Goal: Task Accomplishment & Management: Complete application form

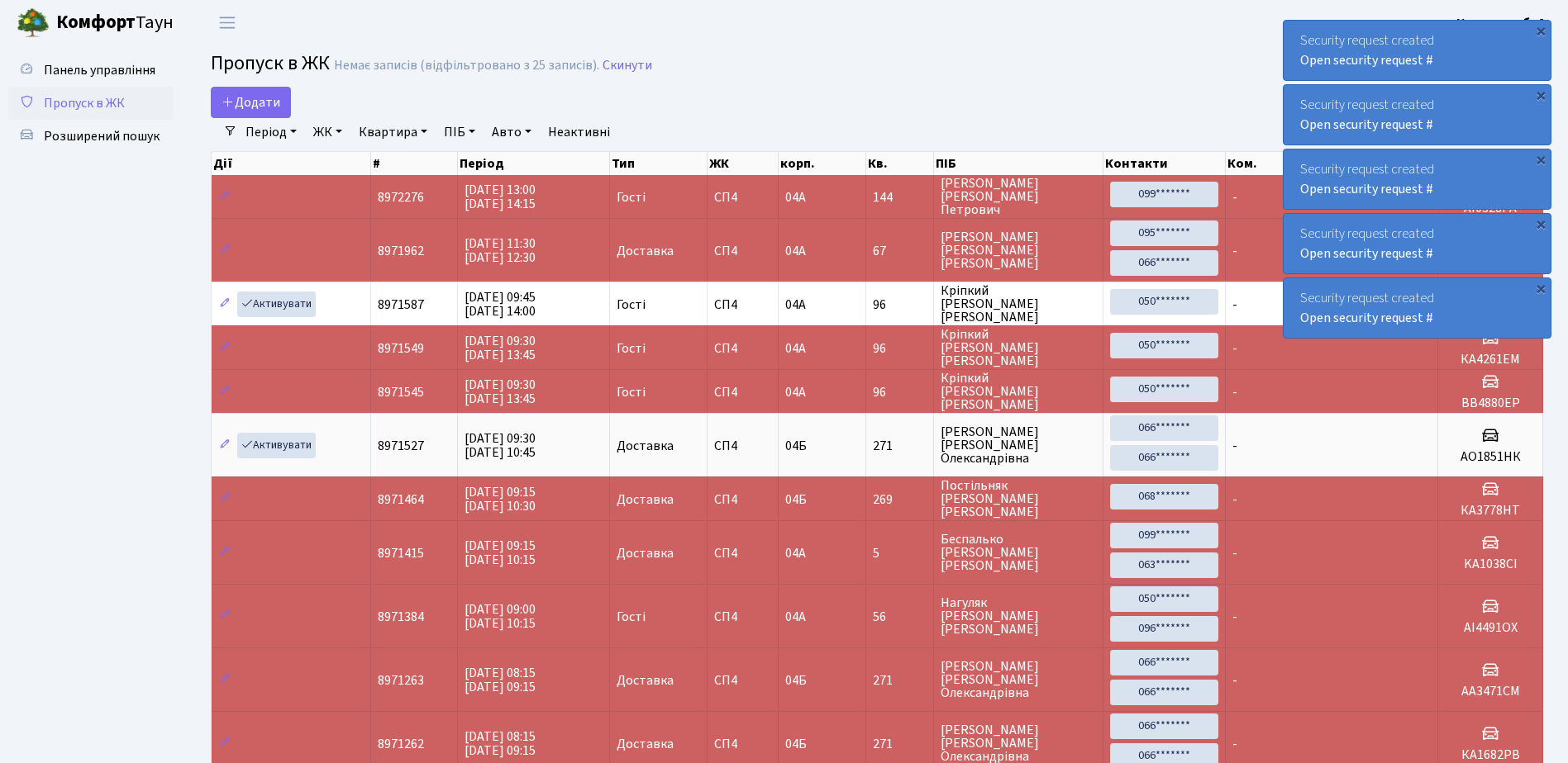
select select "25"
click at [265, 97] on span "Додати" at bounding box center [251, 103] width 59 height 18
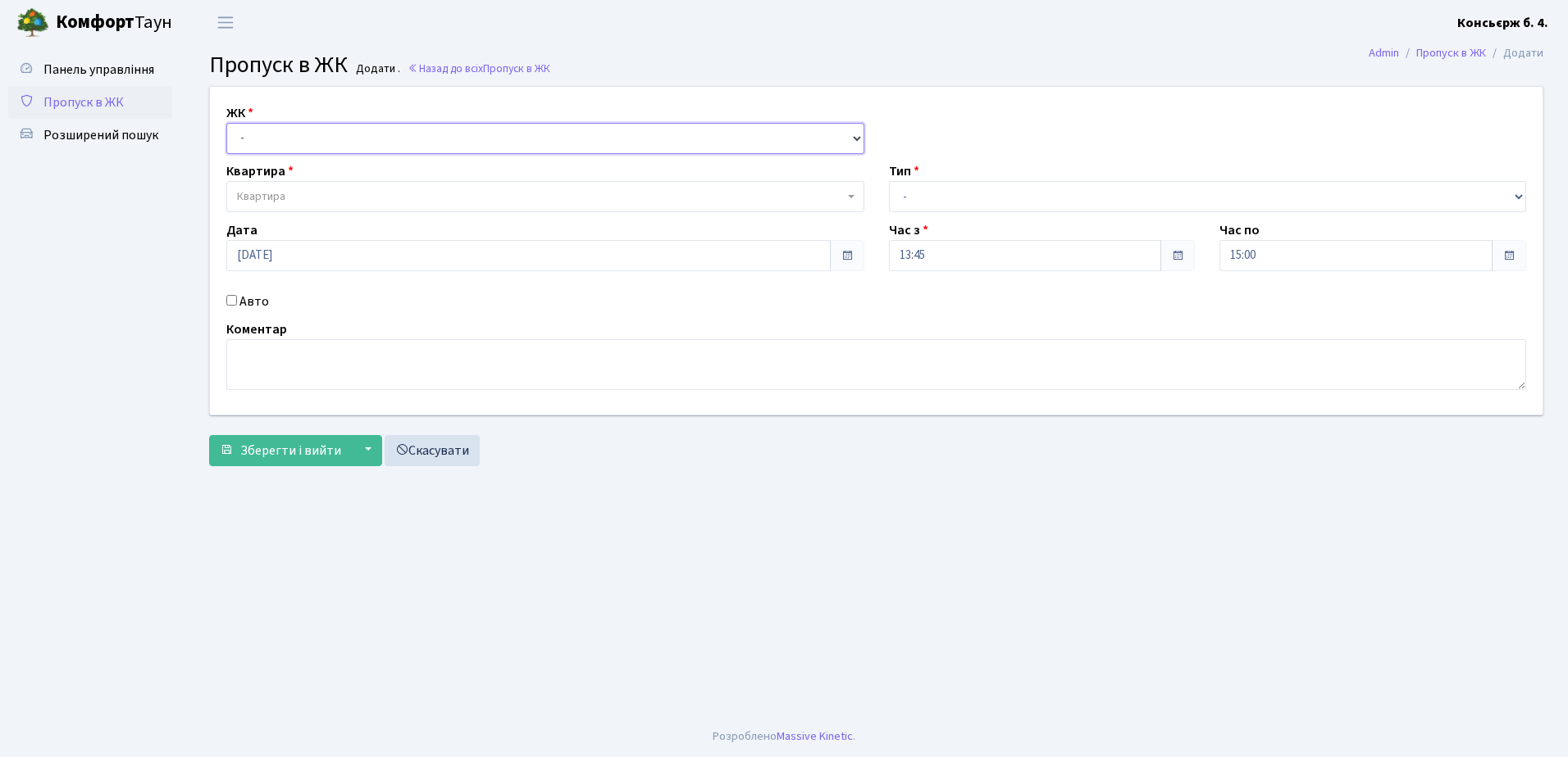
click at [285, 139] on select "- СП4, Столичне шосе, 5" at bounding box center [545, 138] width 638 height 31
select select "325"
click at [226, 123] on select "- СП4, Столичне шосе, 5" at bounding box center [545, 138] width 638 height 31
select select
click at [295, 185] on span "Квартира" at bounding box center [545, 196] width 638 height 31
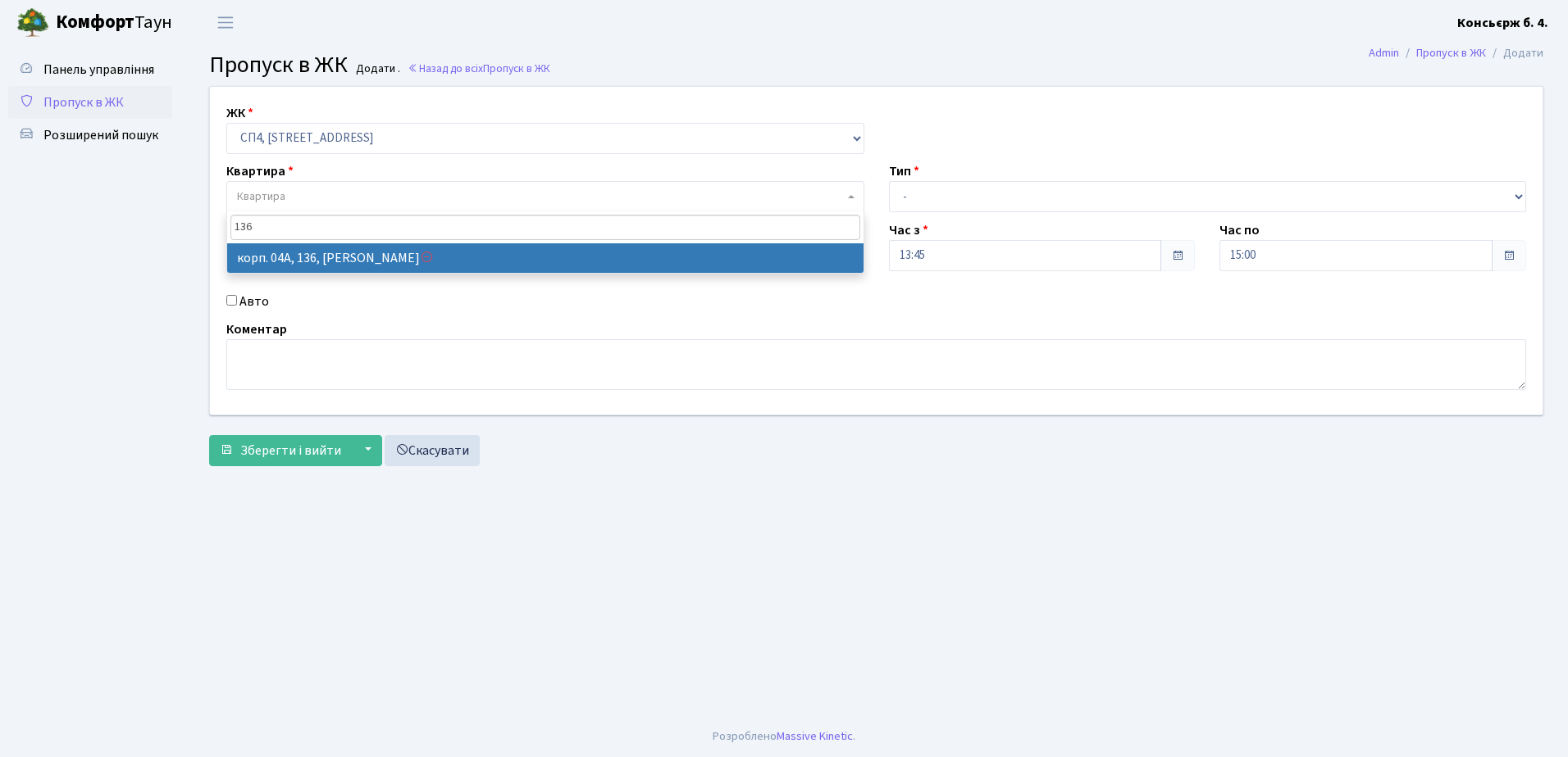
type input "136"
select select "21164"
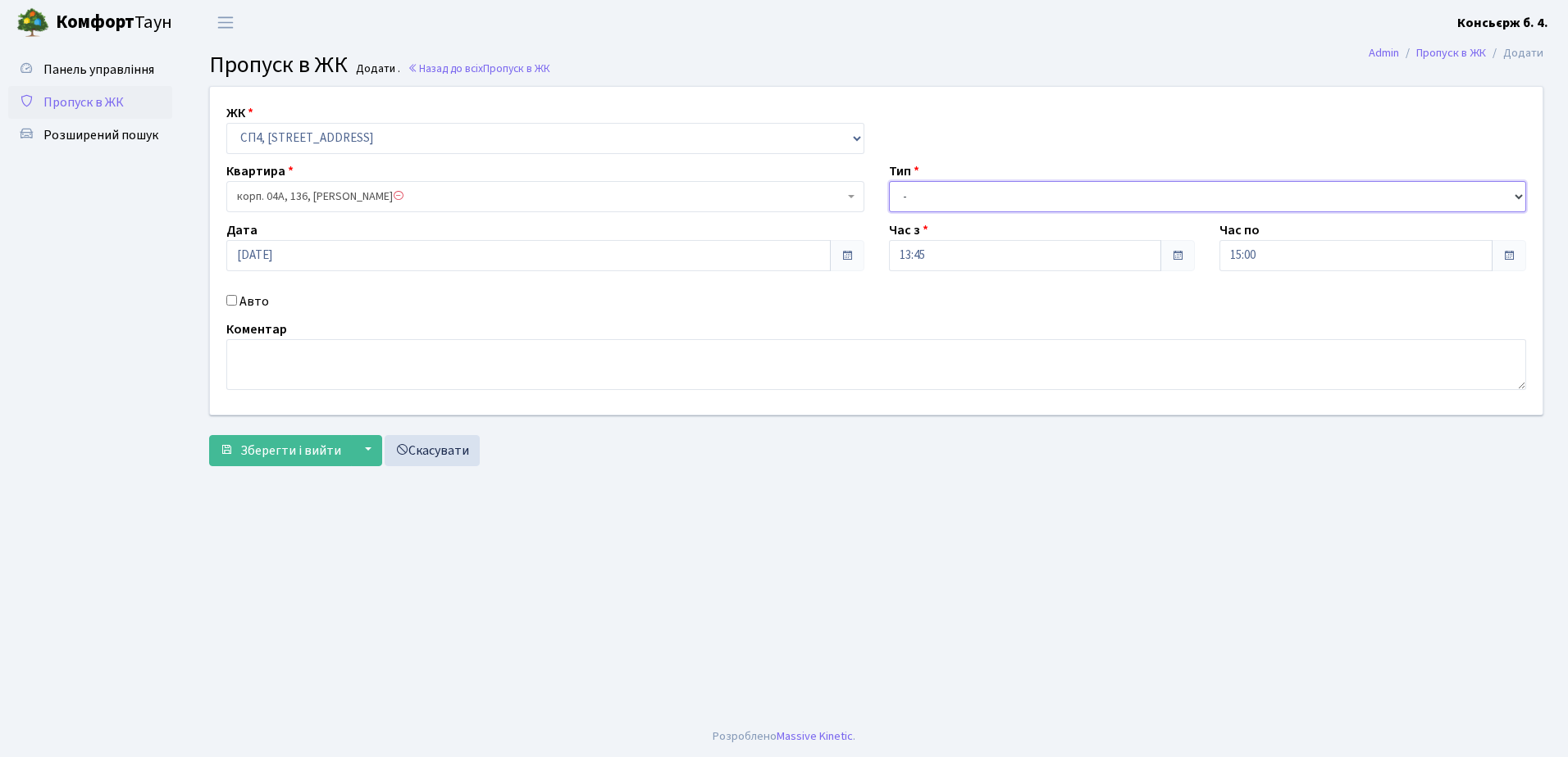
click at [943, 204] on select "- Доставка Таксі Гості Сервіс" at bounding box center [1207, 196] width 638 height 31
select select "1"
click at [889, 181] on select "- Доставка Таксі Гості Сервіс" at bounding box center [1207, 196] width 638 height 31
click at [227, 298] on input "Авто" at bounding box center [232, 301] width 11 height 11
checkbox input "true"
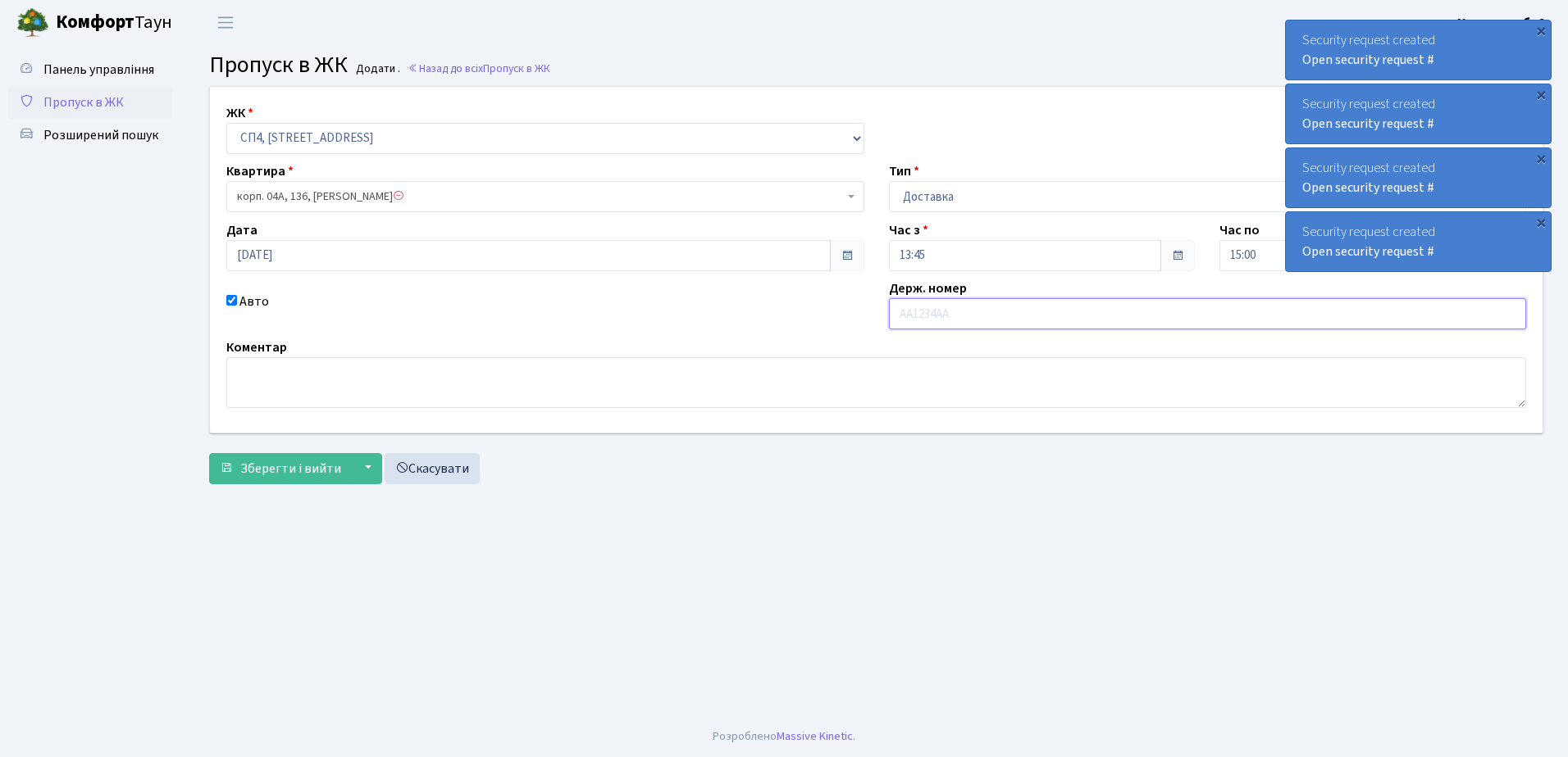
click at [950, 319] on input "text" at bounding box center [1207, 313] width 638 height 31
click at [941, 310] on input "text" at bounding box center [1207, 313] width 638 height 31
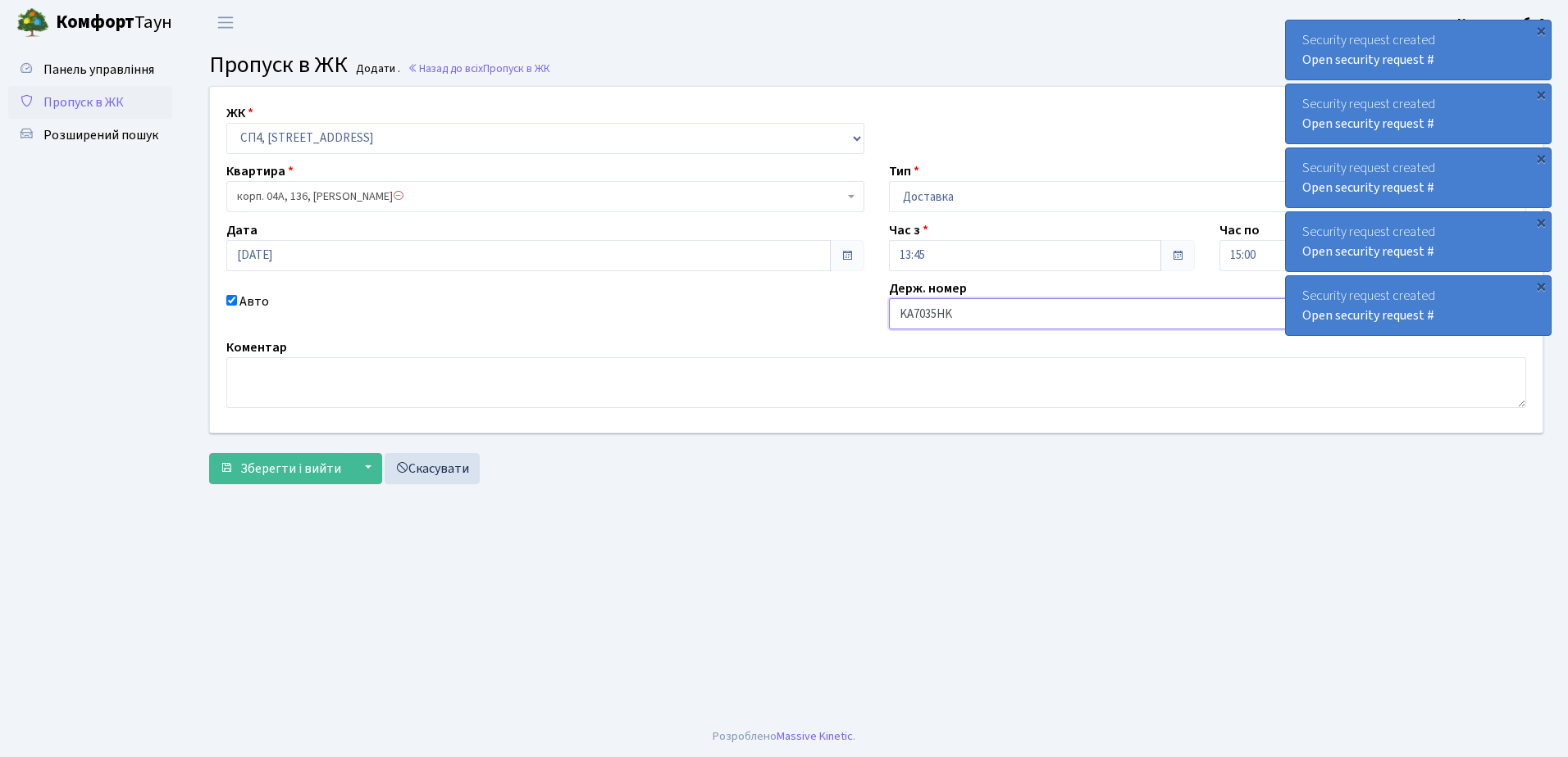
drag, startPoint x: 933, startPoint y: 319, endPoint x: 935, endPoint y: 342, distance: 23.1
click at [933, 319] on input "KA7035HK" at bounding box center [1207, 313] width 638 height 31
click at [935, 323] on input "KA7035HK" at bounding box center [1207, 313] width 638 height 31
type input "KA7036HK"
click at [327, 456] on button "Зберегти і вийти" at bounding box center [280, 469] width 142 height 31
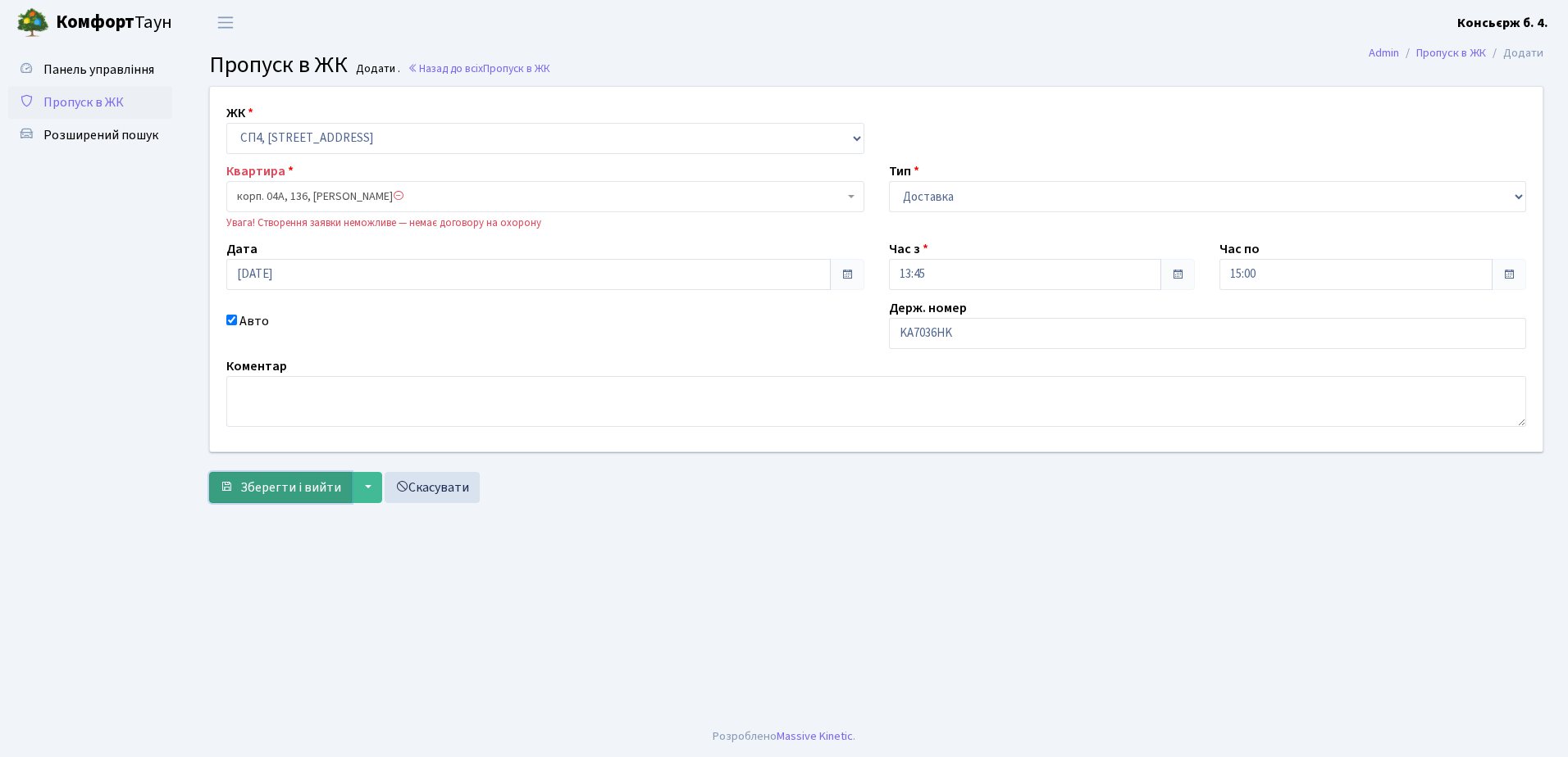
click at [309, 486] on span "Зберегти і вийти" at bounding box center [290, 488] width 101 height 18
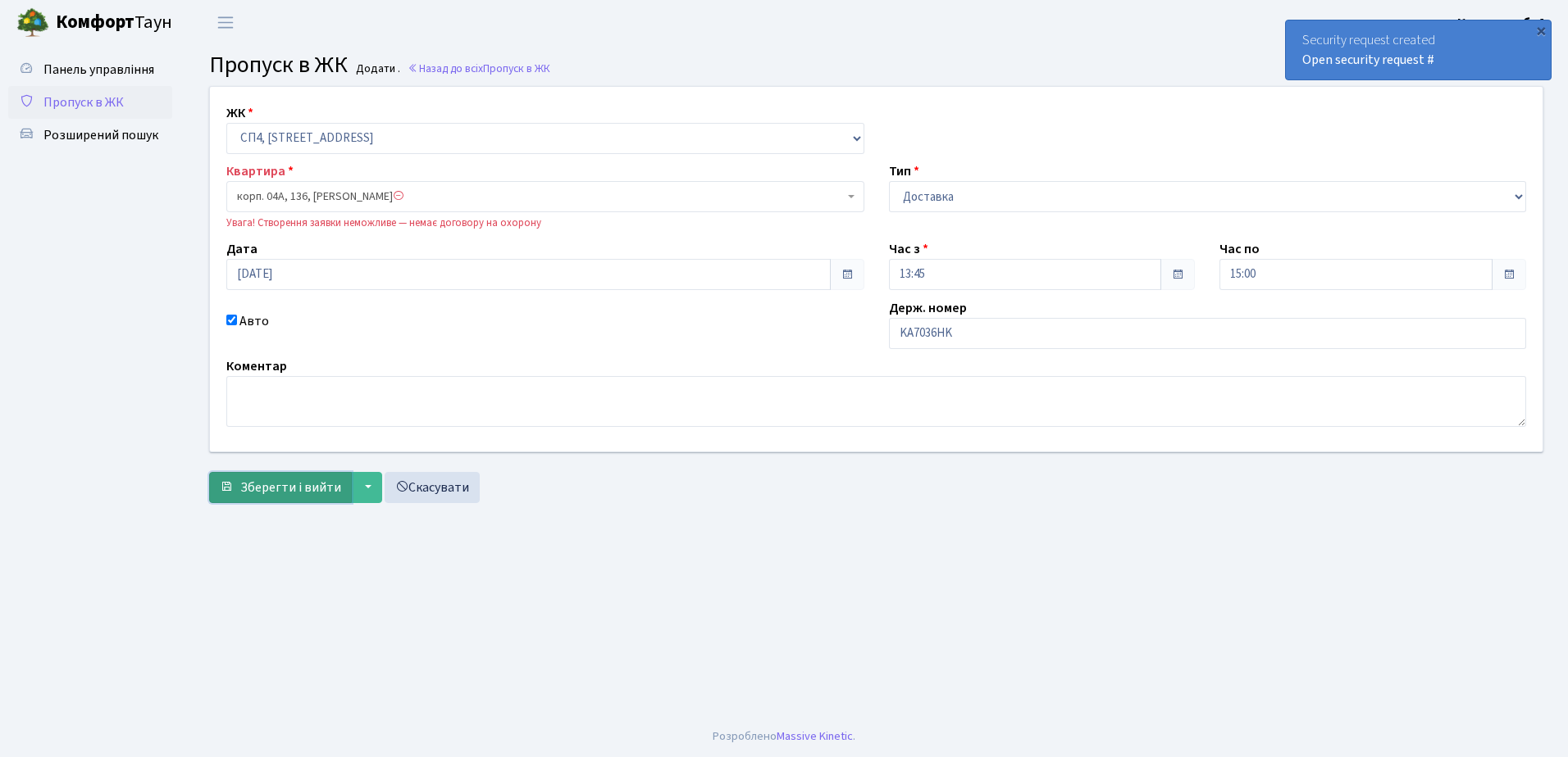
click at [292, 484] on span "Зберегти і вийти" at bounding box center [290, 488] width 101 height 18
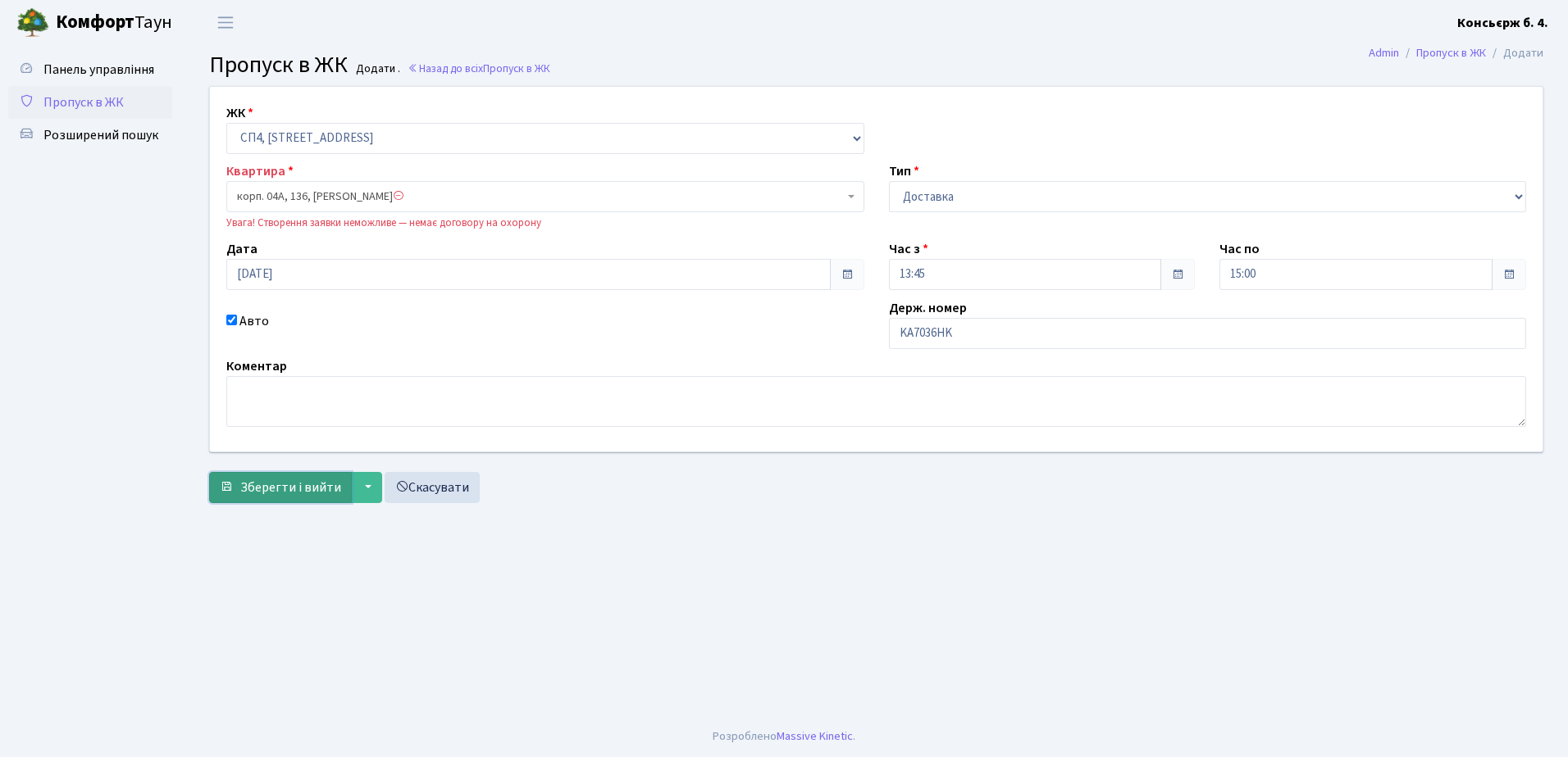
drag, startPoint x: 0, startPoint y: 0, endPoint x: 292, endPoint y: 485, distance: 566.1
click at [292, 485] on span "Зберегти і вийти" at bounding box center [290, 488] width 101 height 18
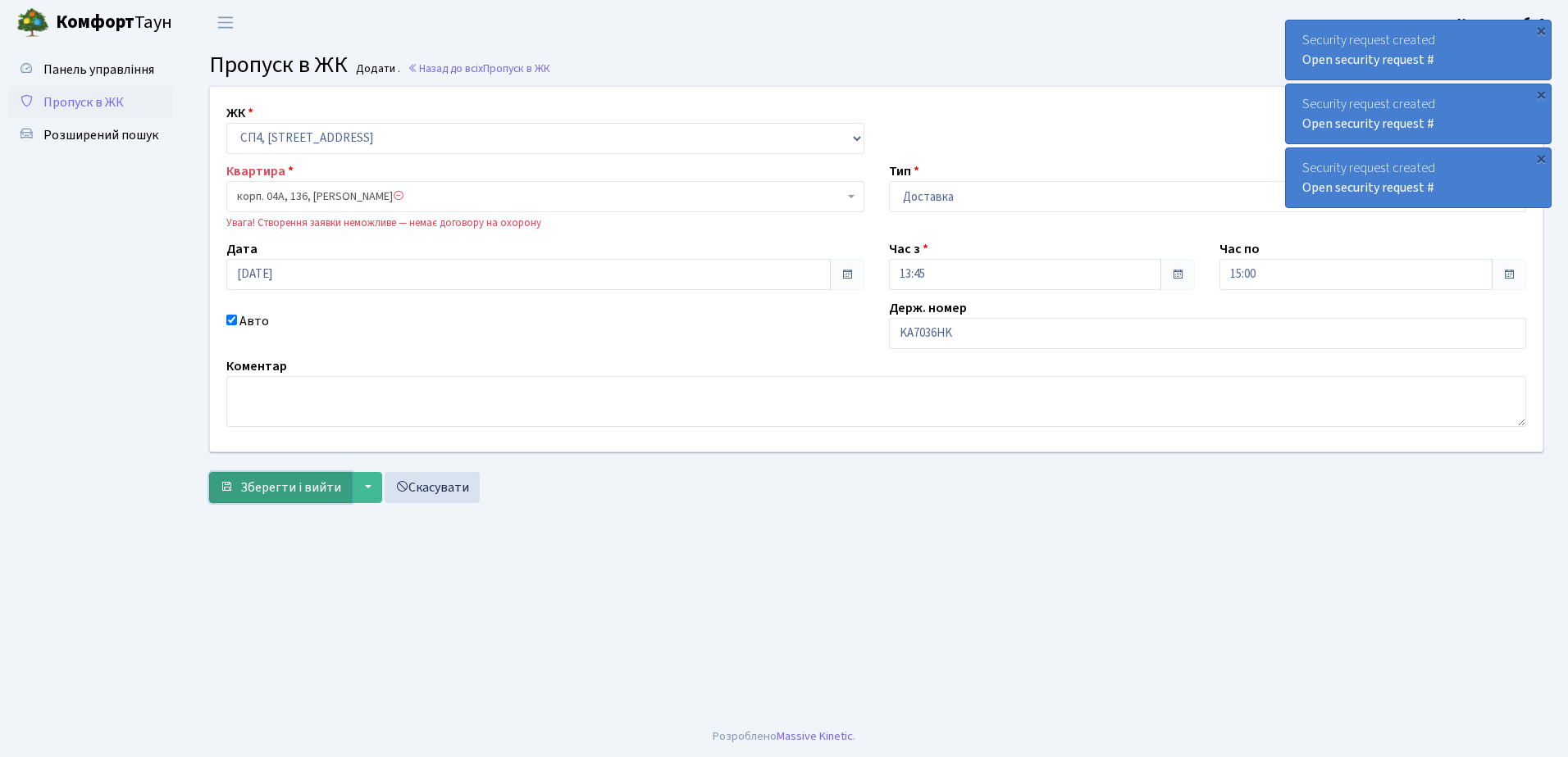
click at [288, 476] on button "Зберегти і вийти" at bounding box center [280, 488] width 142 height 31
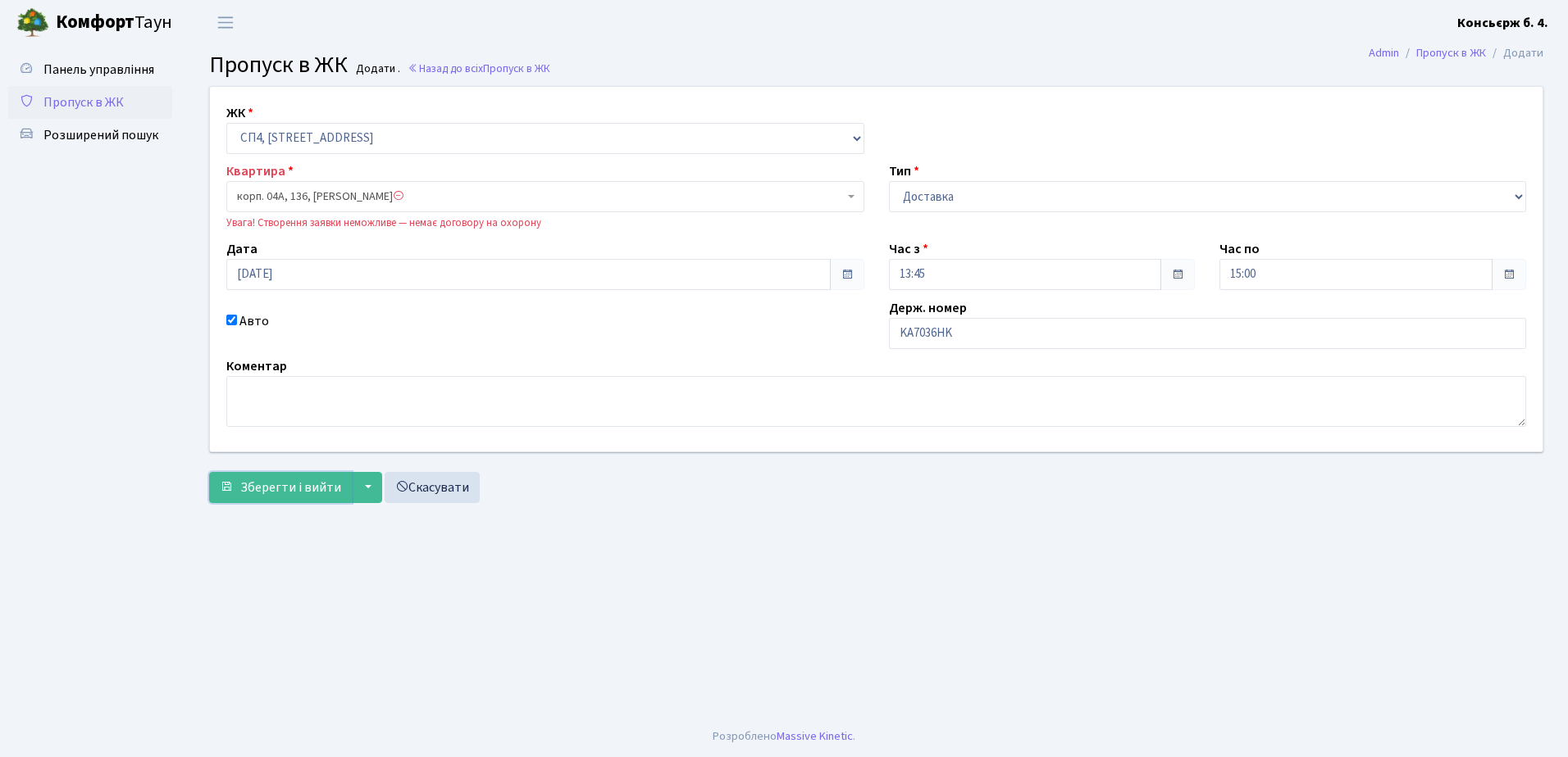
click at [288, 475] on button "Зберегти і вийти" at bounding box center [280, 488] width 142 height 31
click at [287, 474] on button "Зберегти і вийти" at bounding box center [280, 488] width 142 height 31
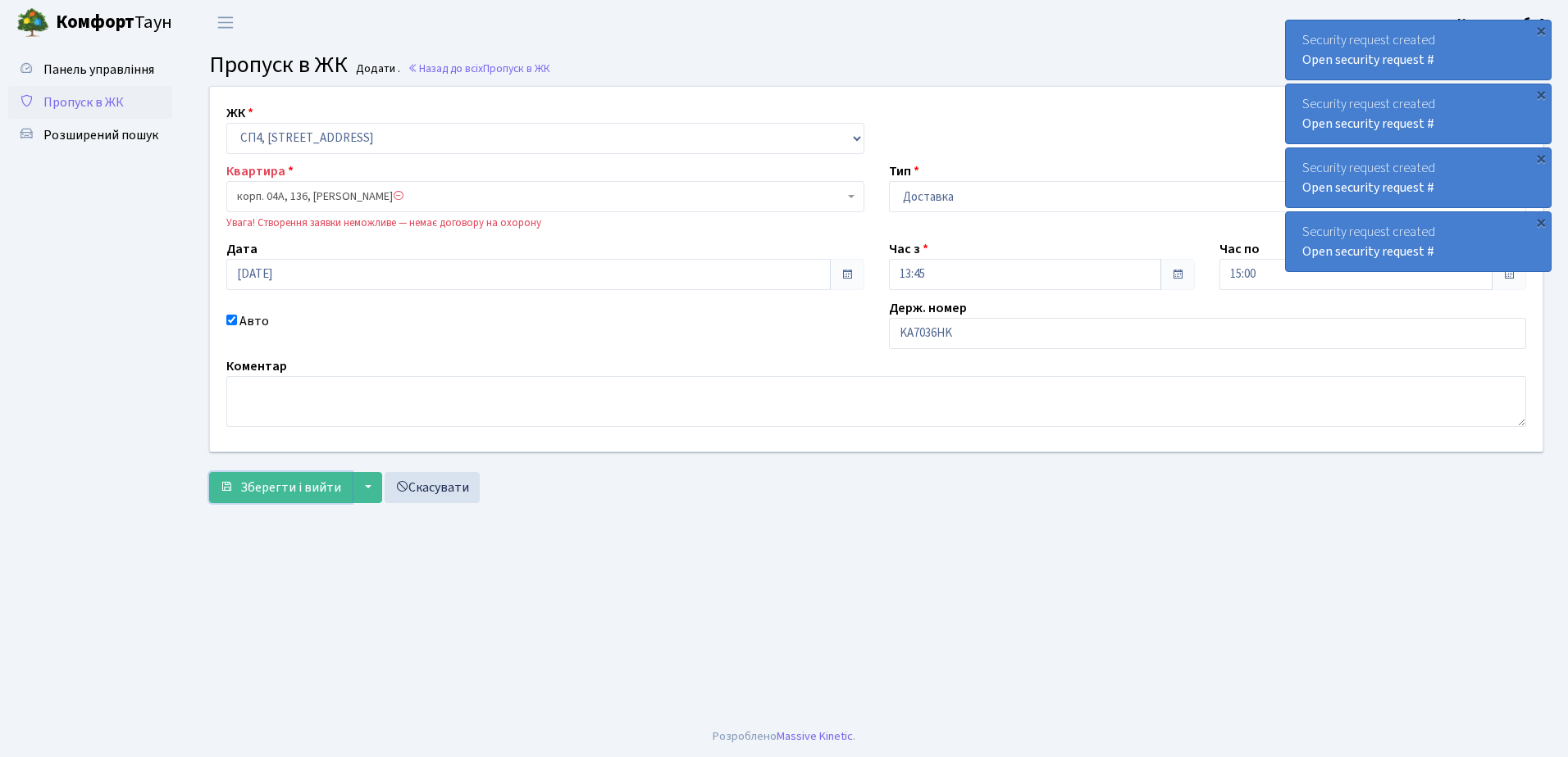
click at [287, 474] on button "Зберегти і вийти" at bounding box center [280, 488] width 142 height 31
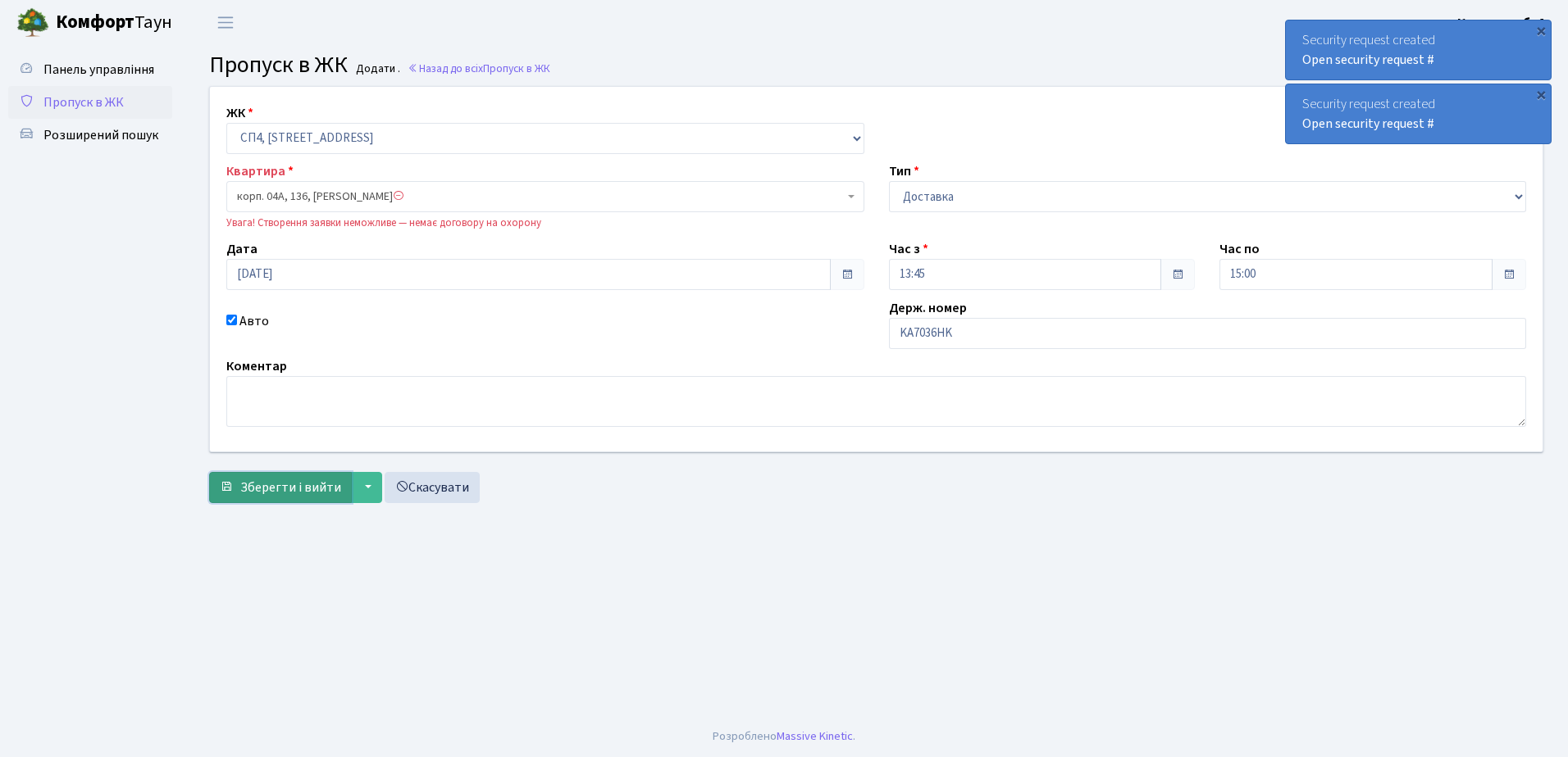
click at [292, 483] on span "Зберегти і вийти" at bounding box center [290, 488] width 101 height 18
click at [294, 483] on span "Зберегти і вийти" at bounding box center [290, 488] width 101 height 18
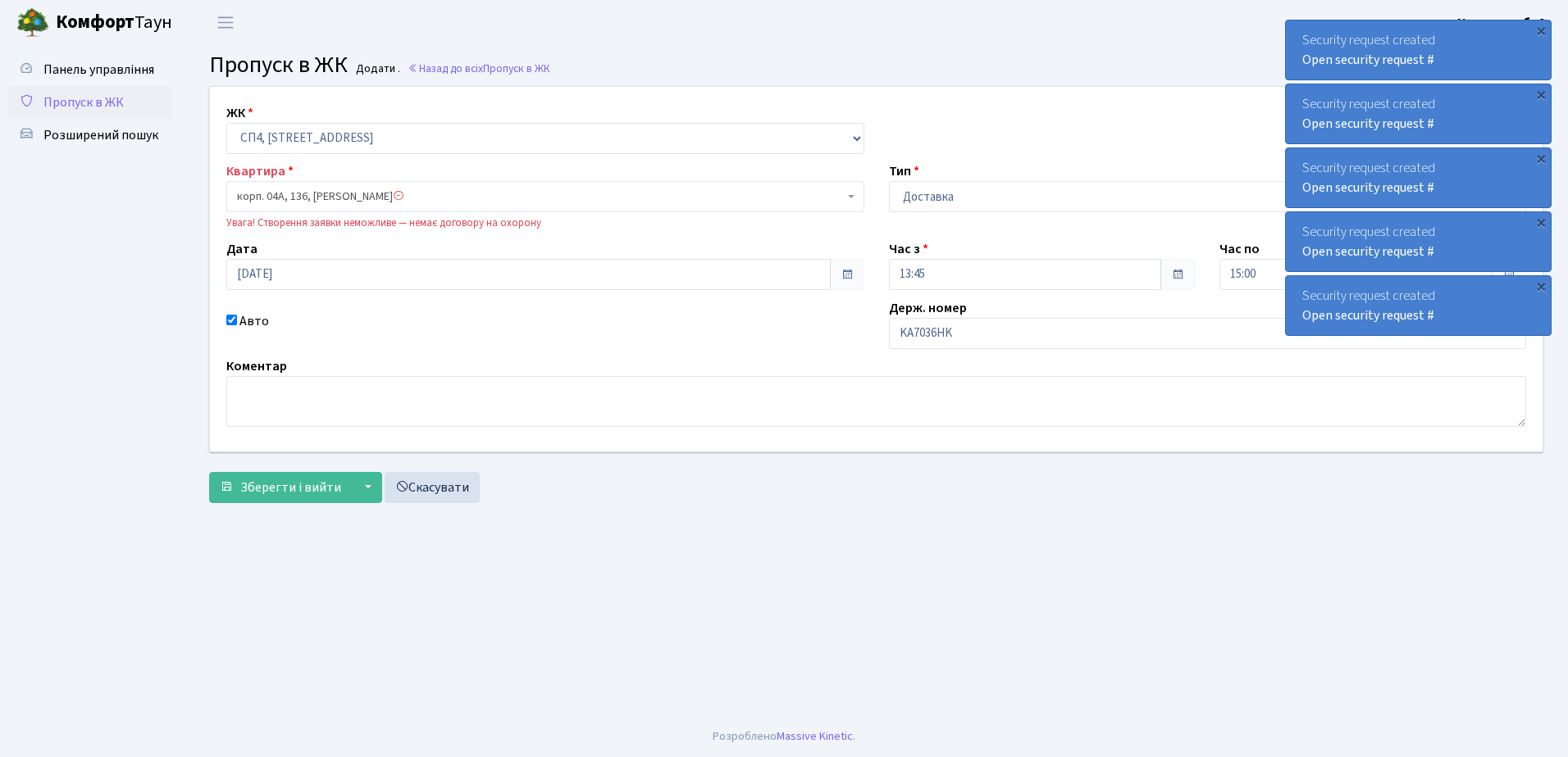
click at [135, 112] on link "Пропуск в ЖК" at bounding box center [89, 102] width 164 height 33
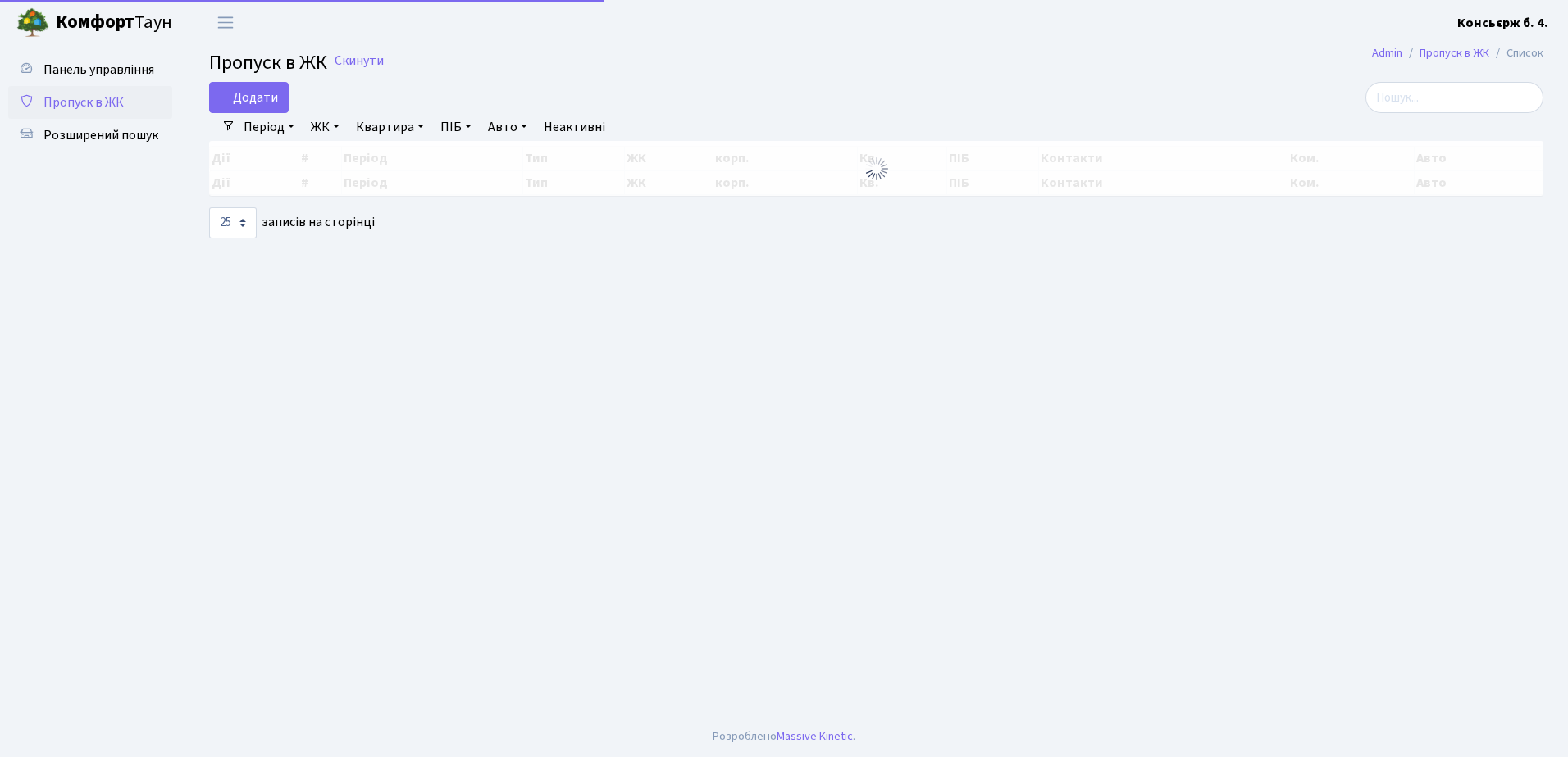
select select "25"
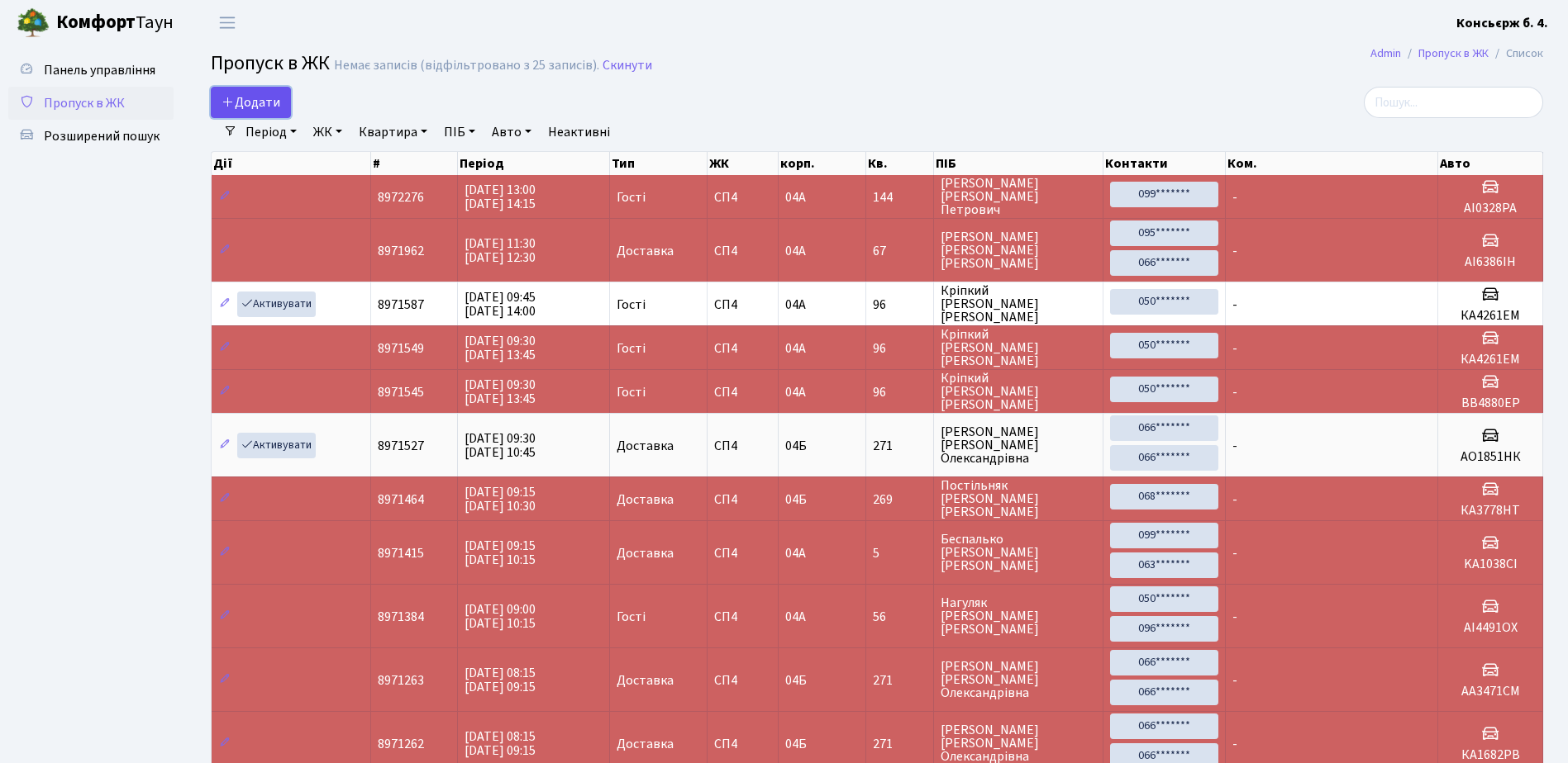
click at [252, 106] on span "Додати" at bounding box center [251, 103] width 59 height 18
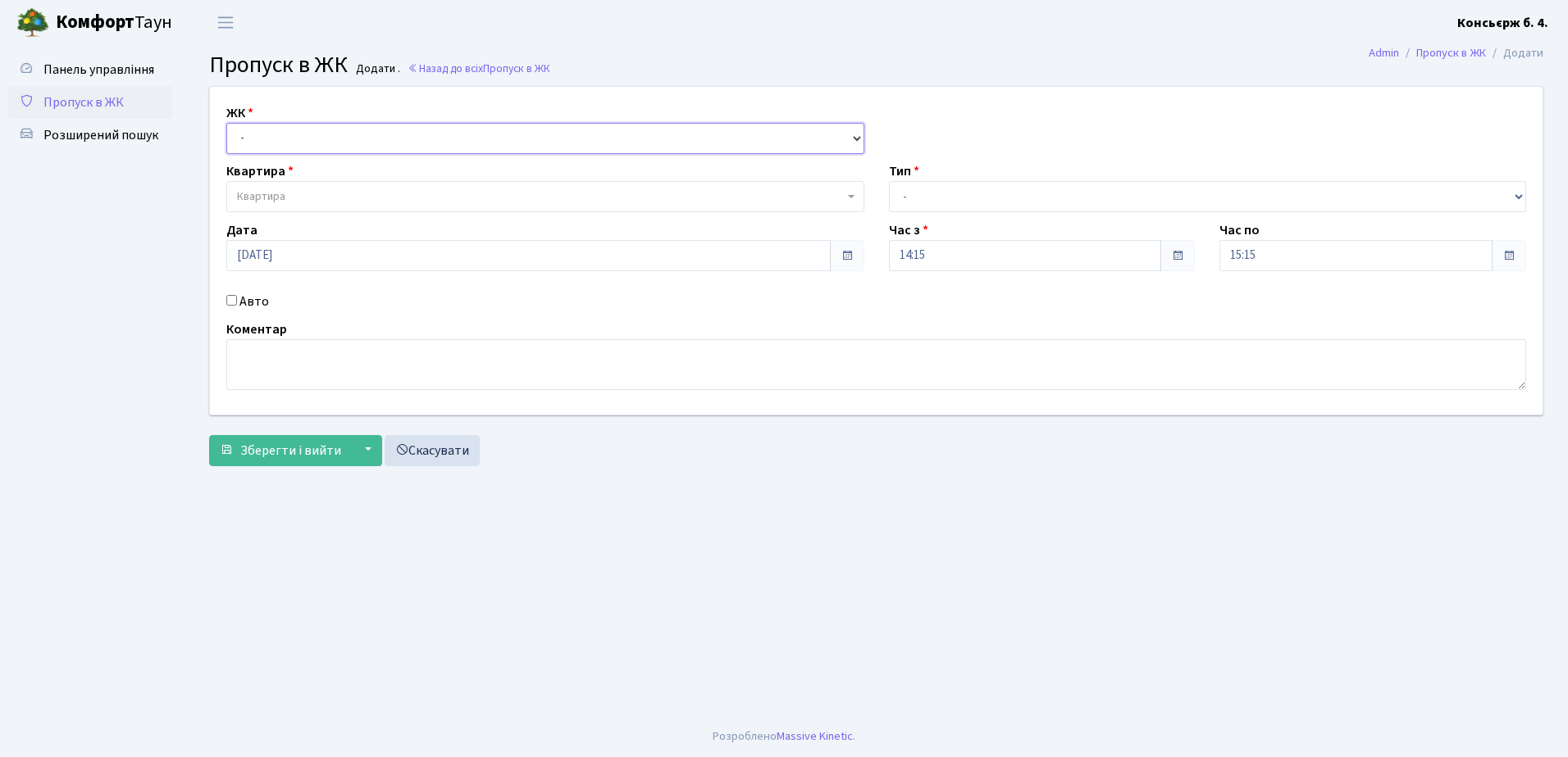
click at [311, 140] on select "- [STREET_ADDRESS]" at bounding box center [545, 138] width 638 height 31
select select "325"
click at [226, 123] on select "- СП4, Столичне шосе, 5" at bounding box center [545, 138] width 638 height 31
select select
click at [316, 188] on span "Квартира" at bounding box center [545, 196] width 638 height 31
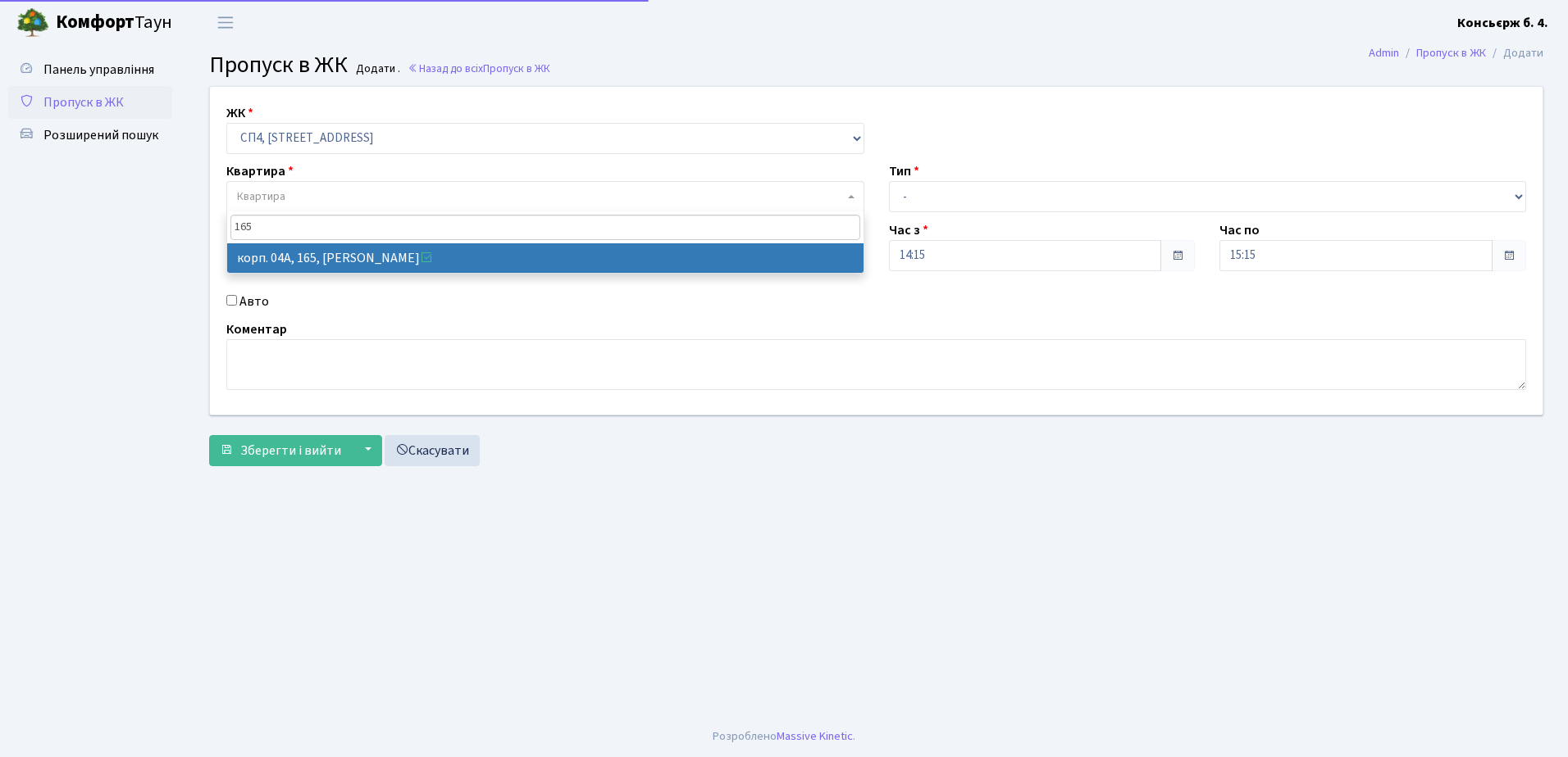
type input "165"
select select "21193"
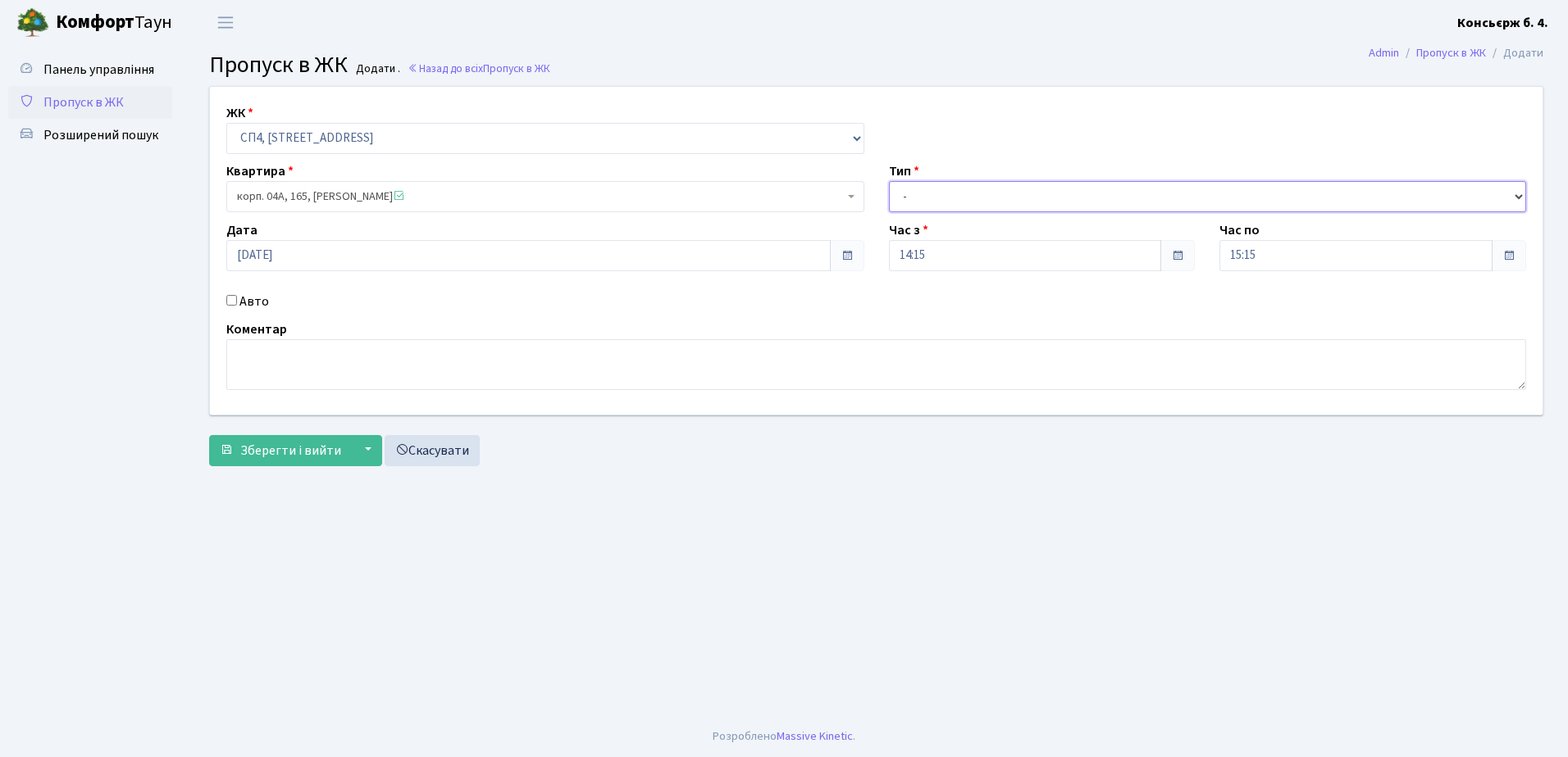
click at [930, 201] on select "- Доставка Таксі Гості Сервіс" at bounding box center [1207, 196] width 638 height 31
select select "1"
click at [889, 181] on select "- Доставка Таксі Гості Сервіс" at bounding box center [1207, 196] width 638 height 31
click at [232, 298] on input "Авто" at bounding box center [232, 301] width 11 height 11
checkbox input "true"
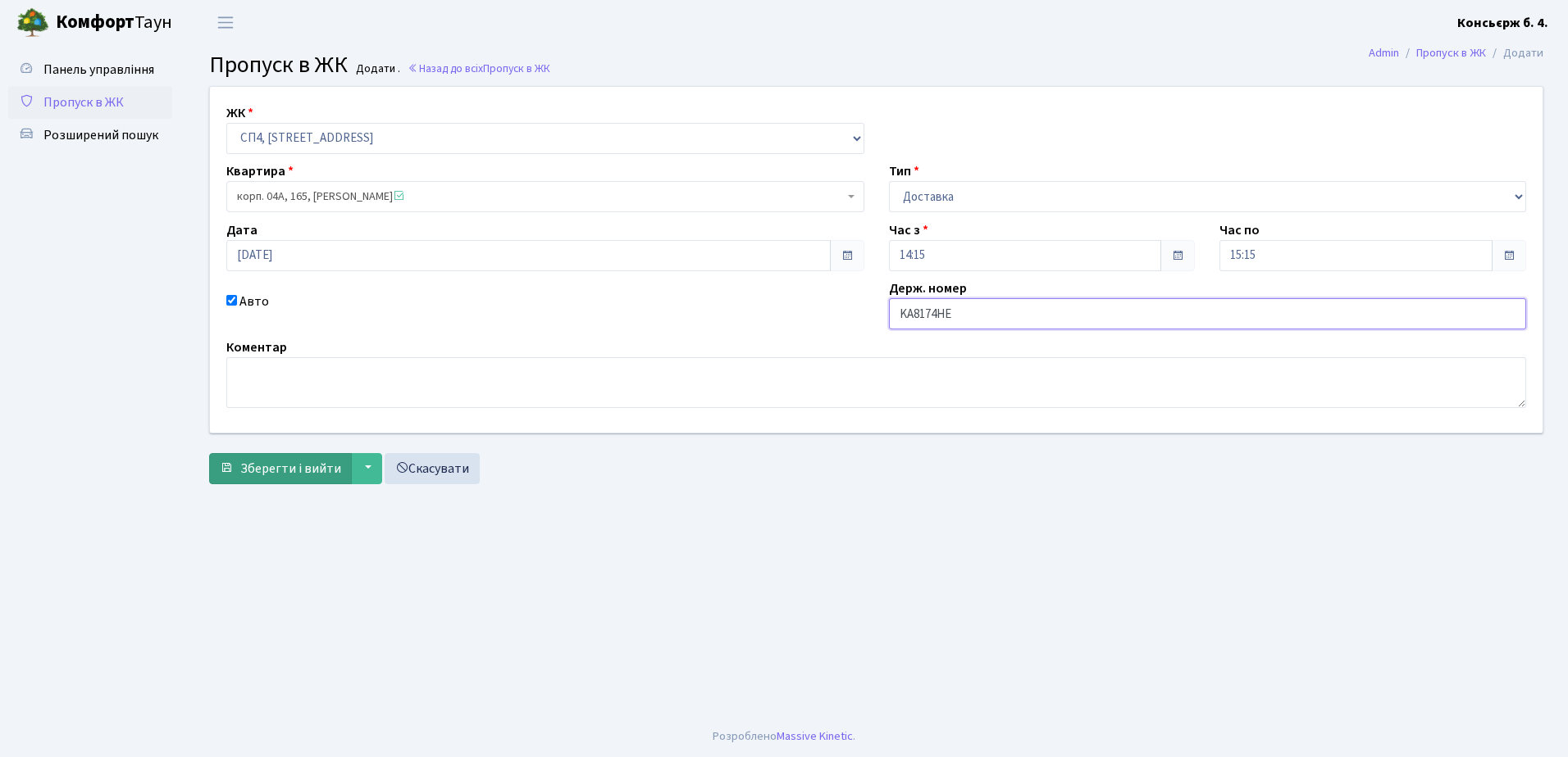
type input "KA8174HE"
click at [291, 463] on span "Зберегти і вийти" at bounding box center [290, 469] width 101 height 18
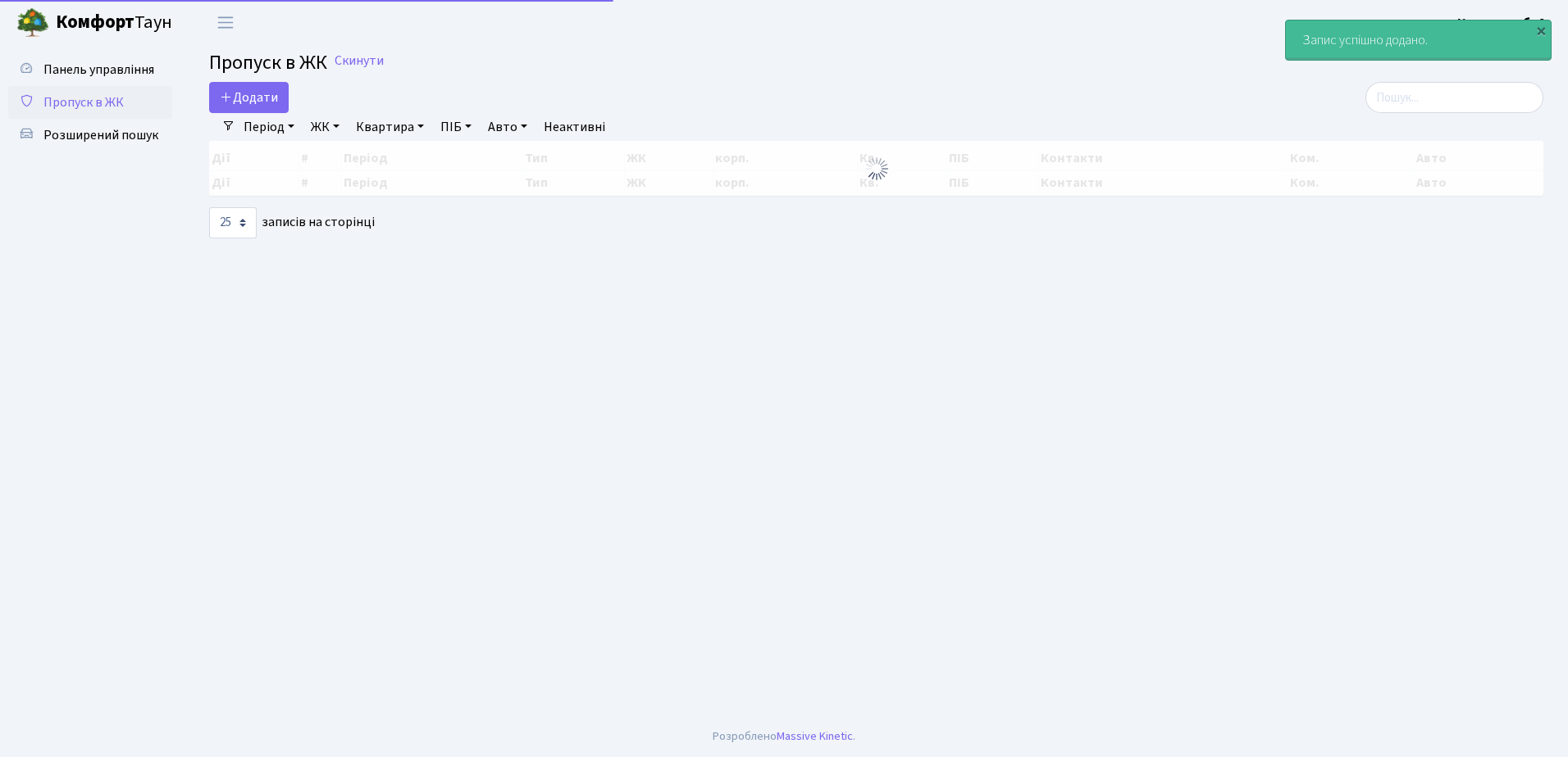
select select "25"
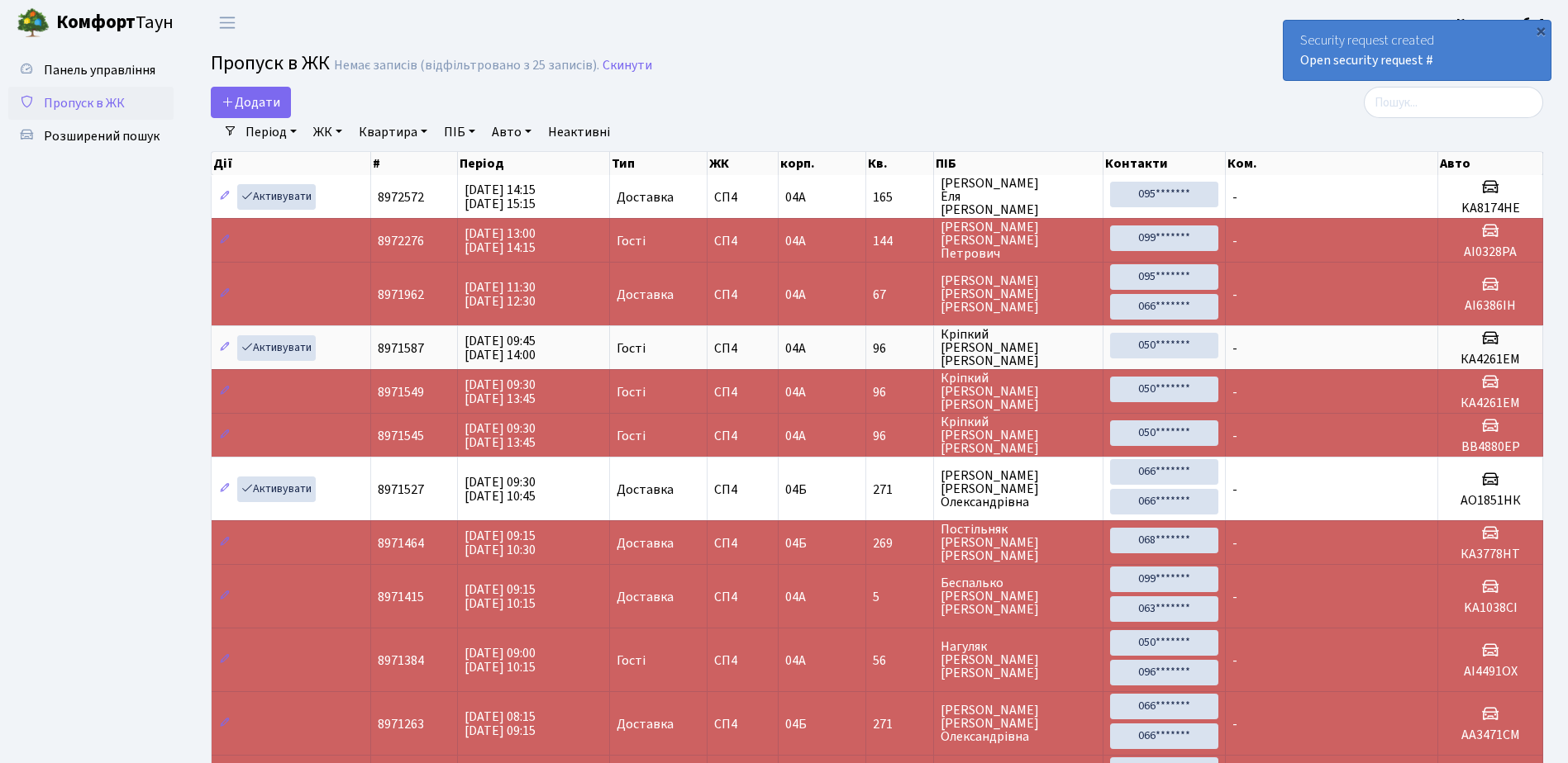
click at [123, 97] on span "Пропуск в ЖК" at bounding box center [85, 103] width 81 height 18
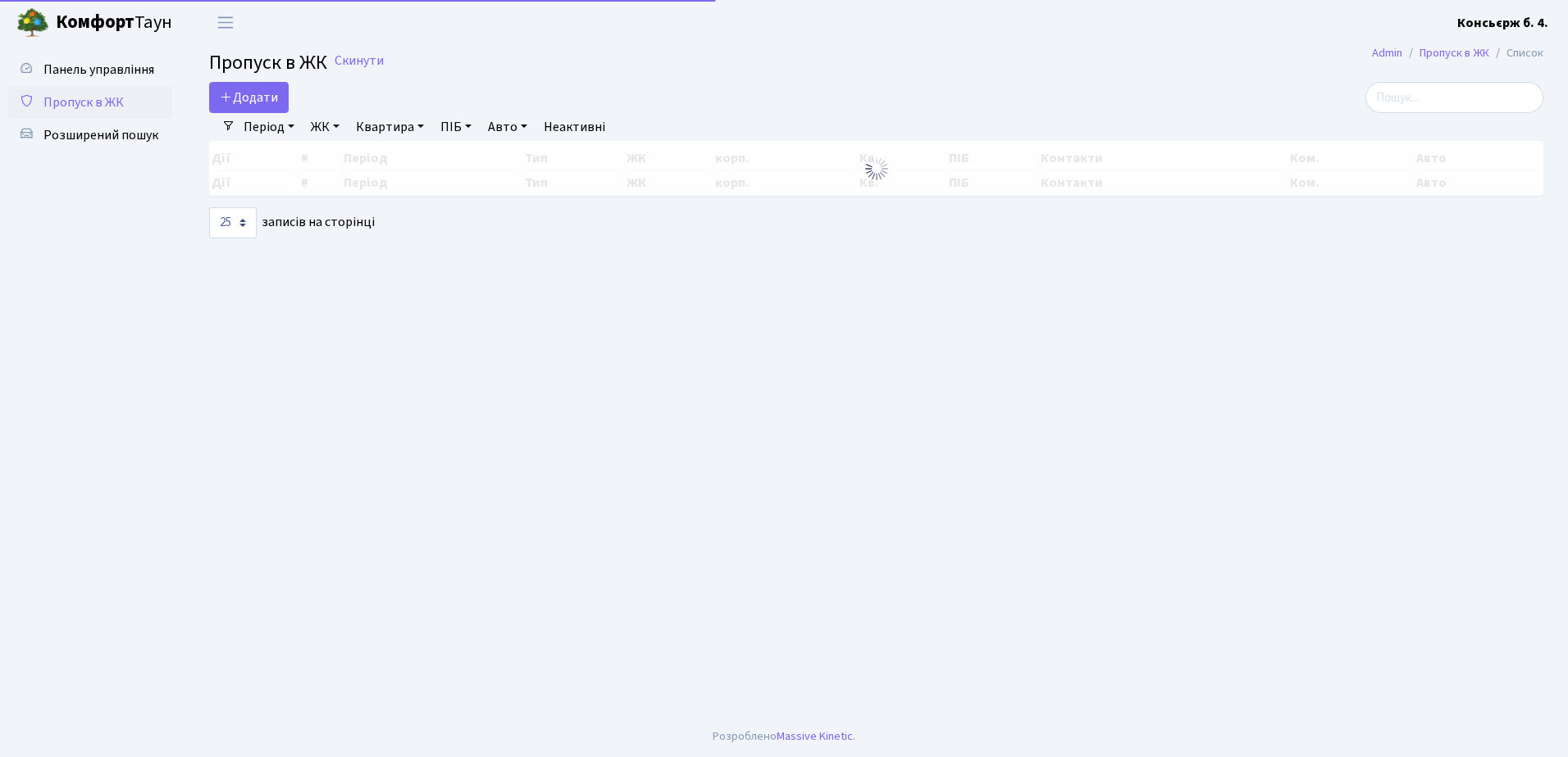
select select "25"
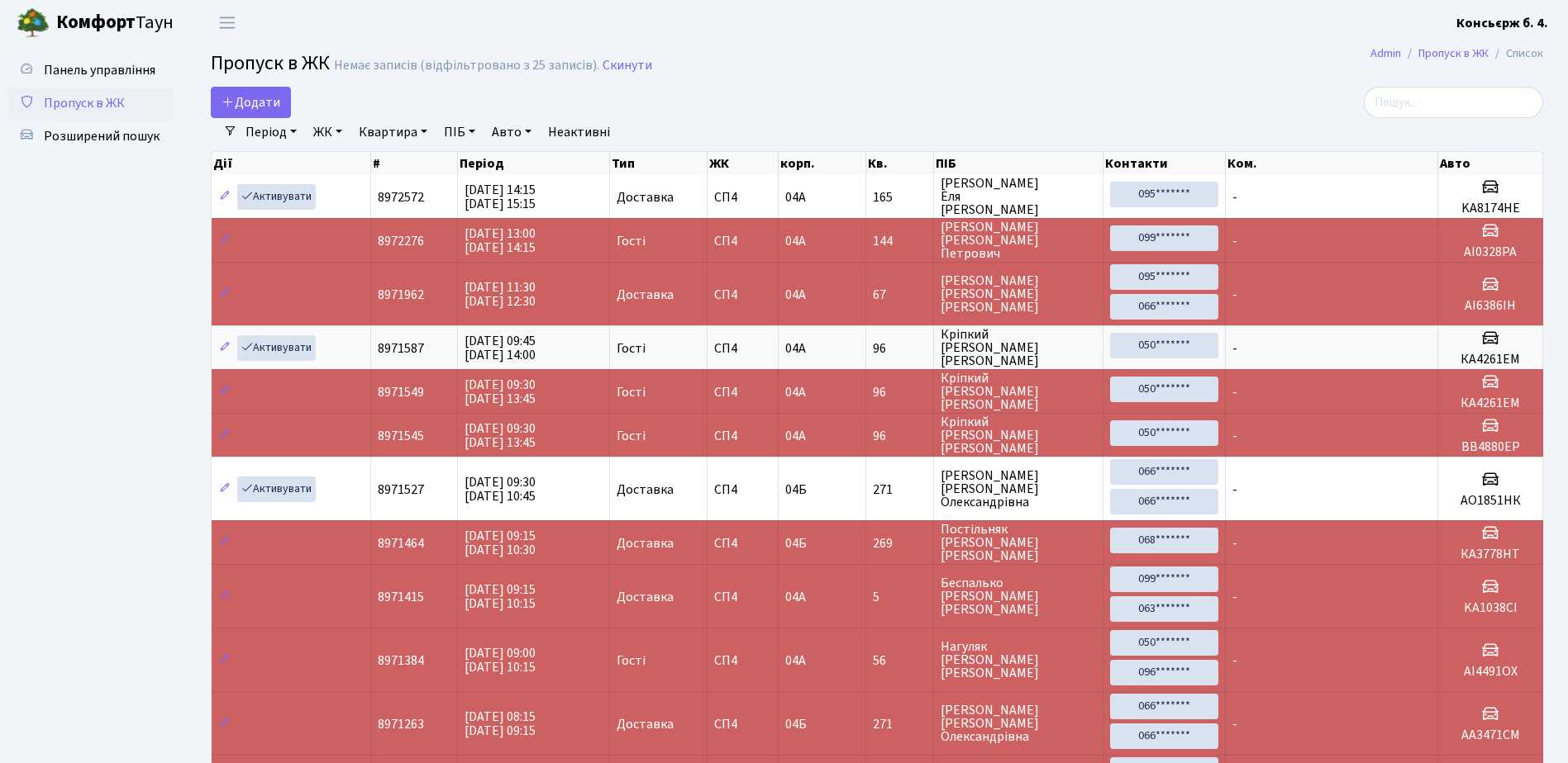
click at [152, 92] on link "Пропуск в ЖК" at bounding box center [90, 103] width 165 height 33
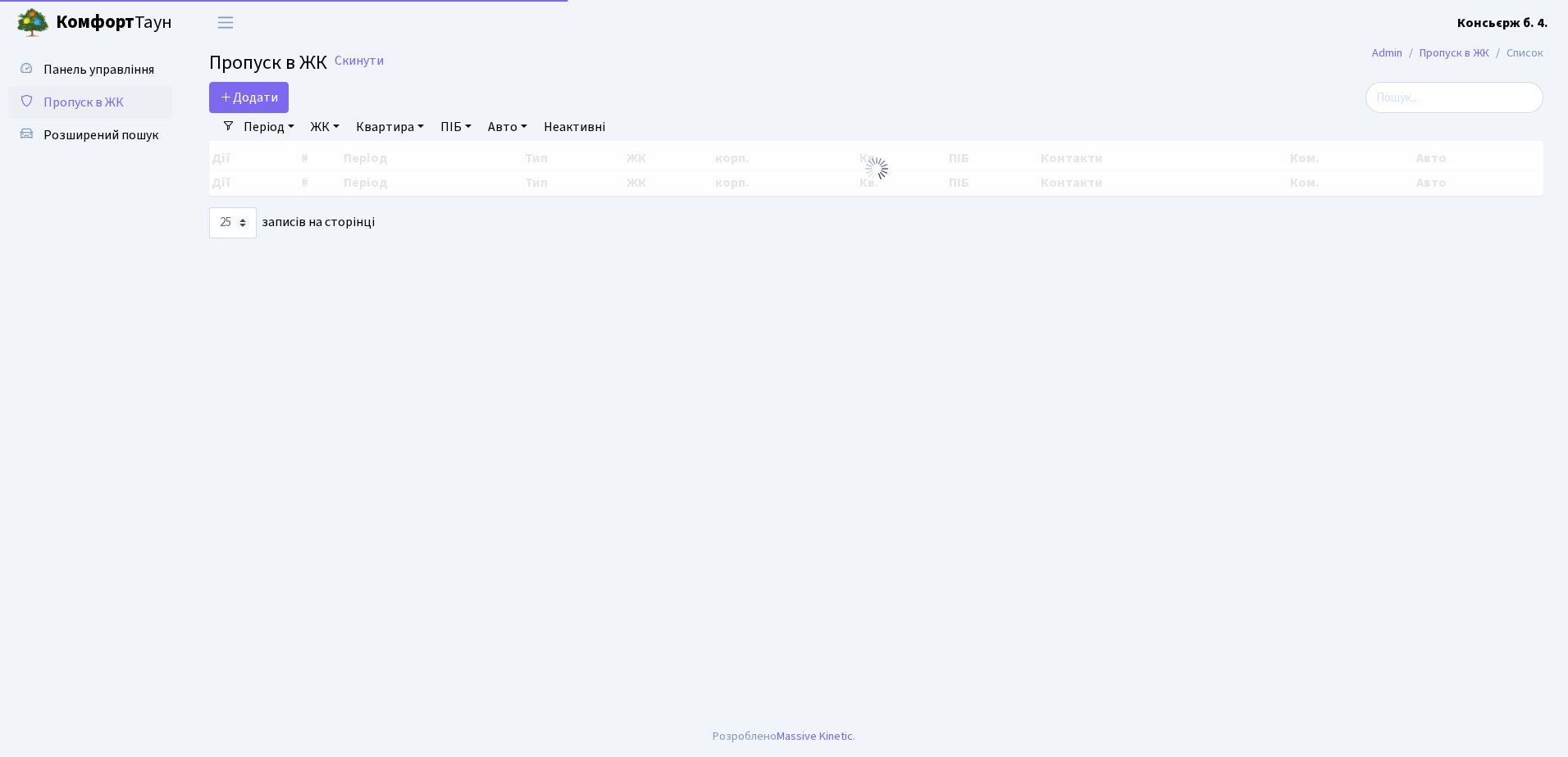
select select "25"
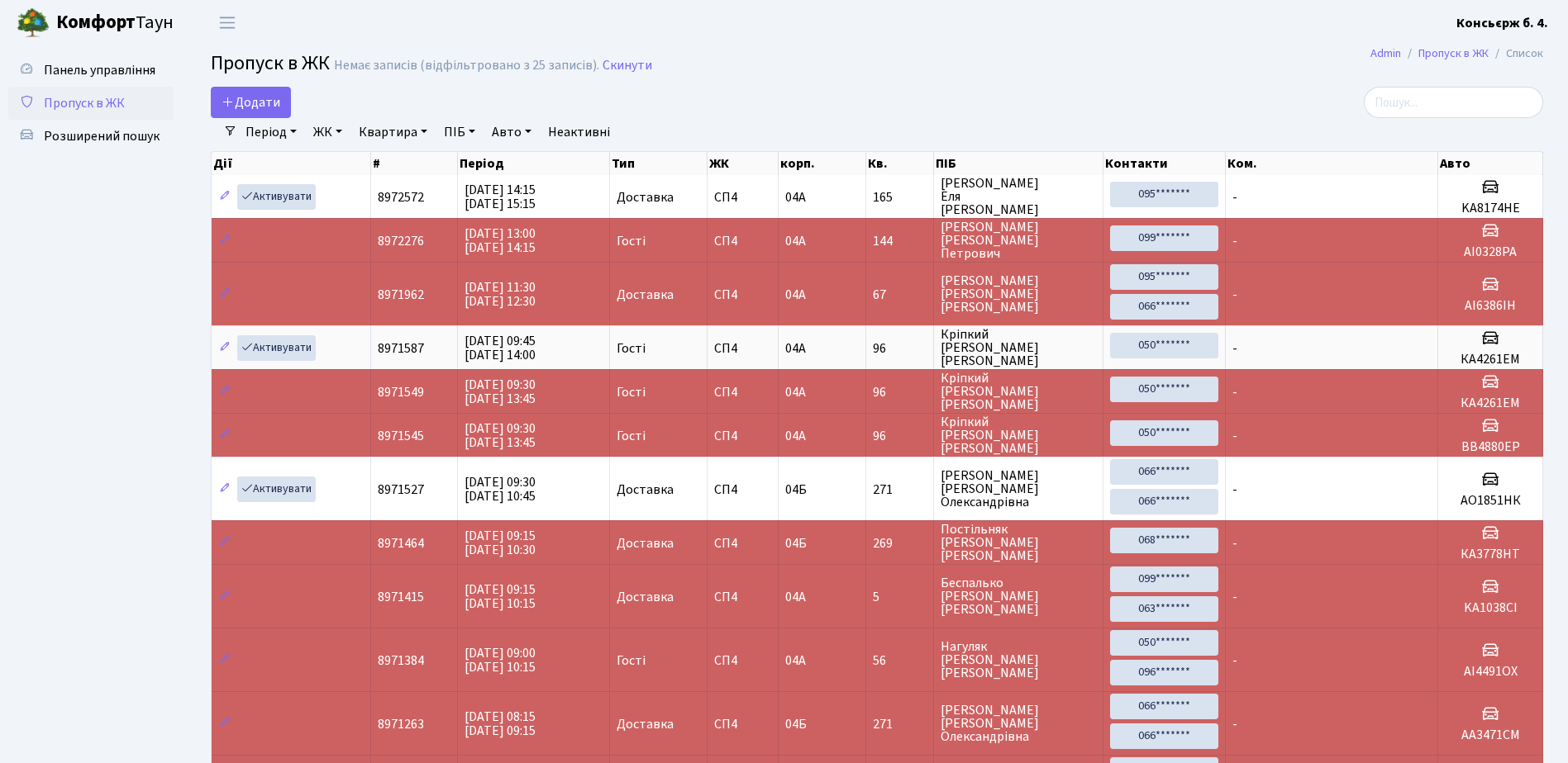
click at [143, 112] on link "Пропуск в ЖК" at bounding box center [90, 103] width 165 height 33
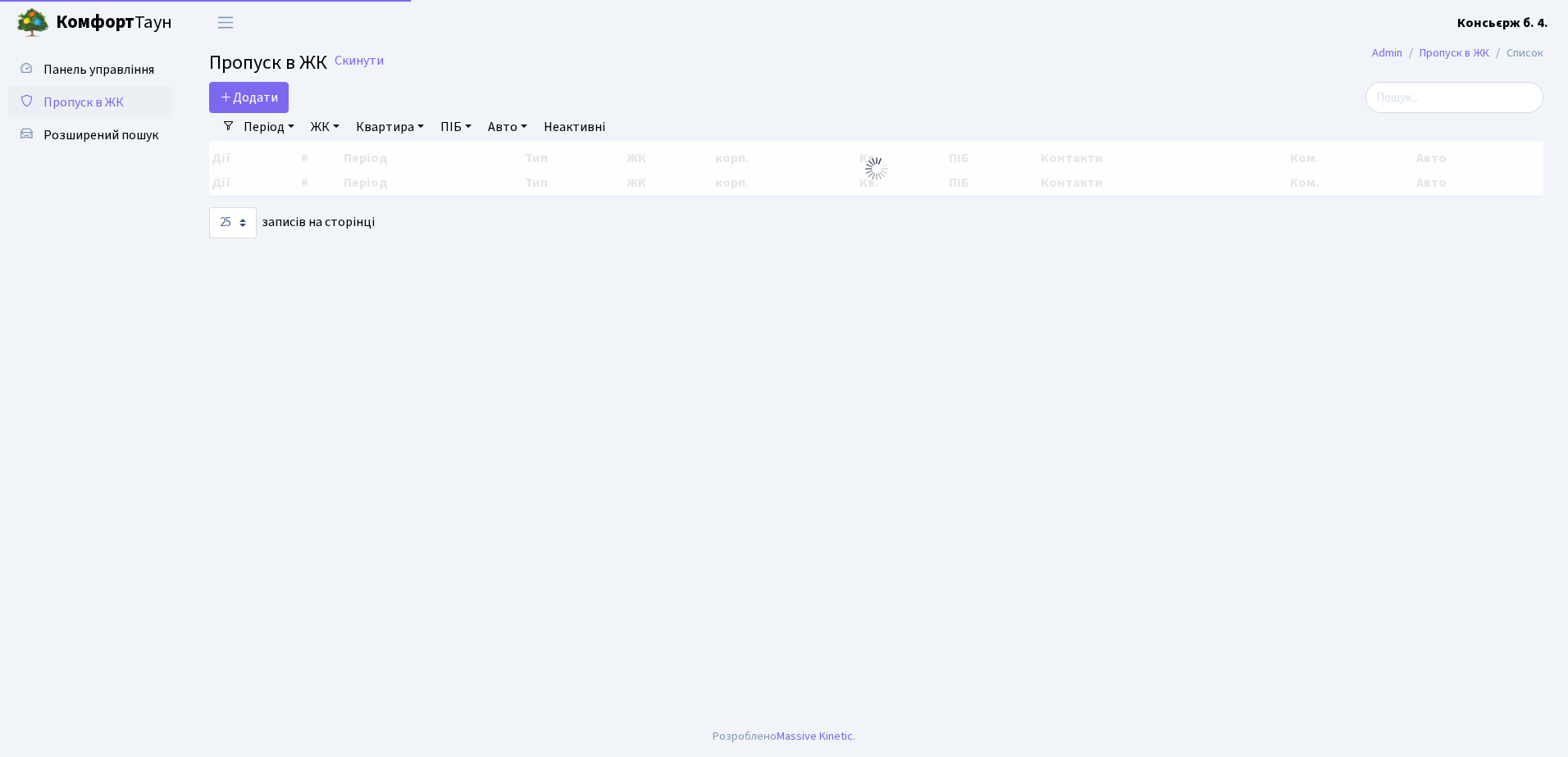
select select "25"
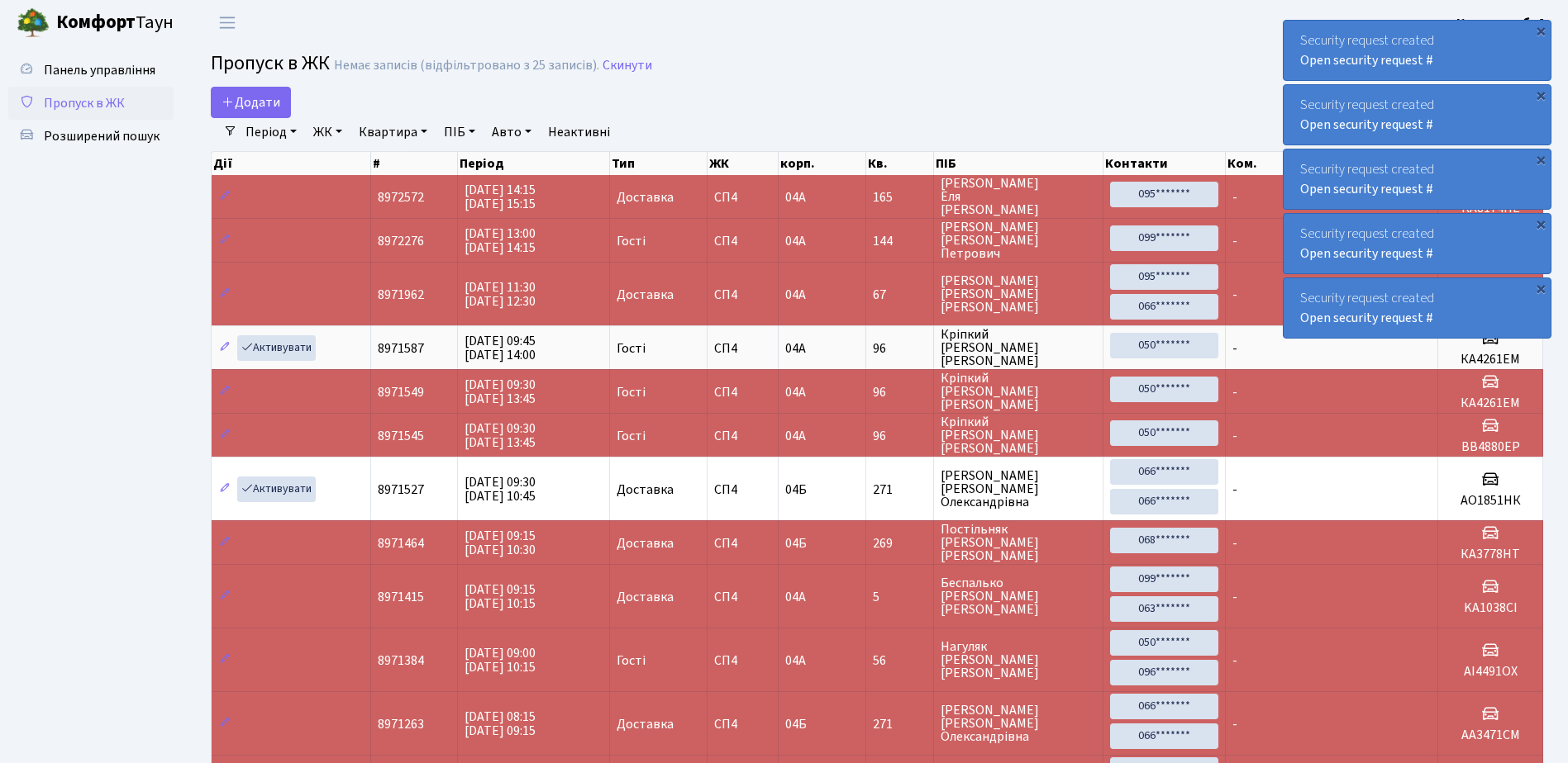
click at [112, 99] on span "Пропуск в ЖК" at bounding box center [85, 103] width 81 height 18
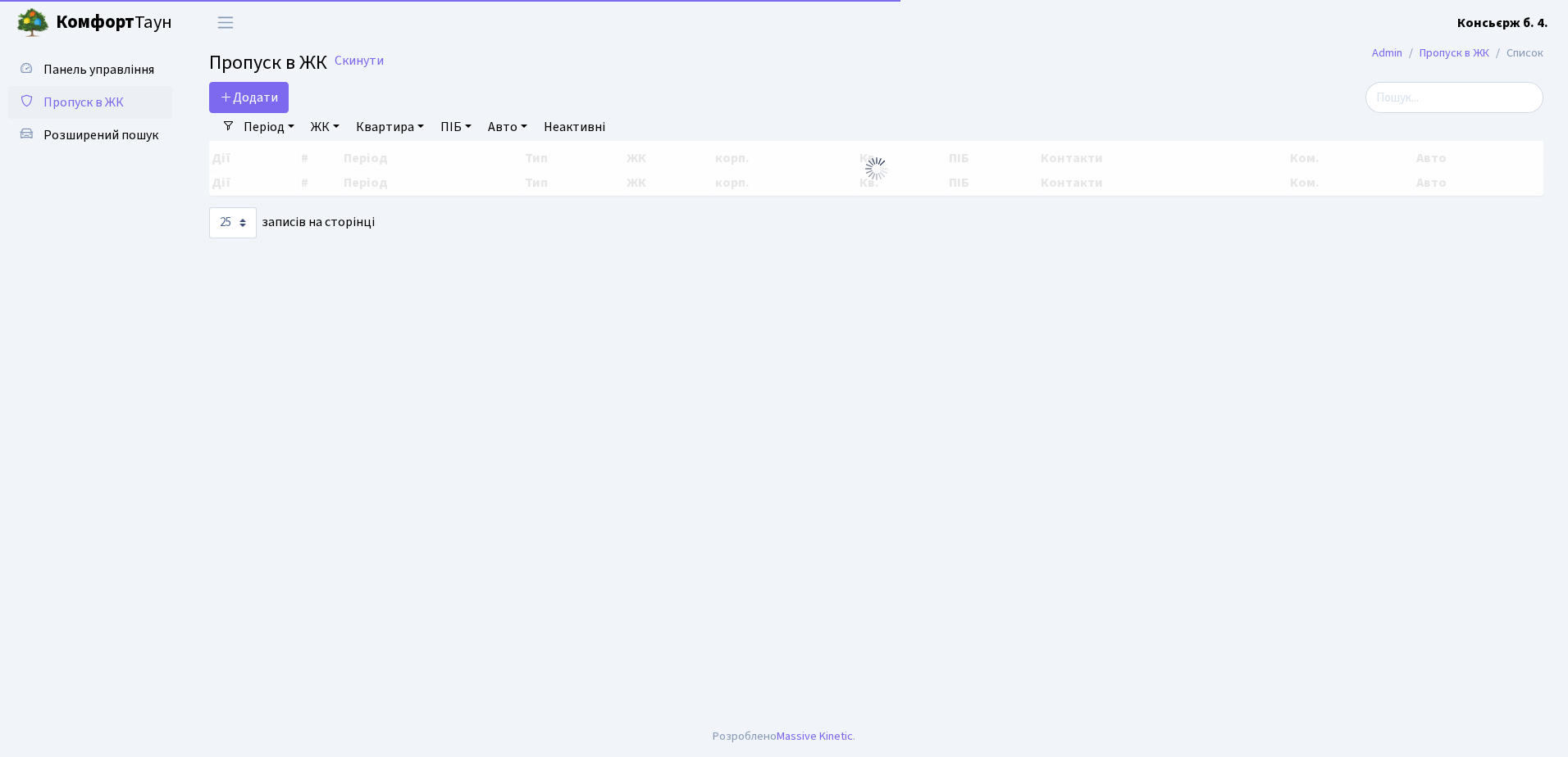
select select "25"
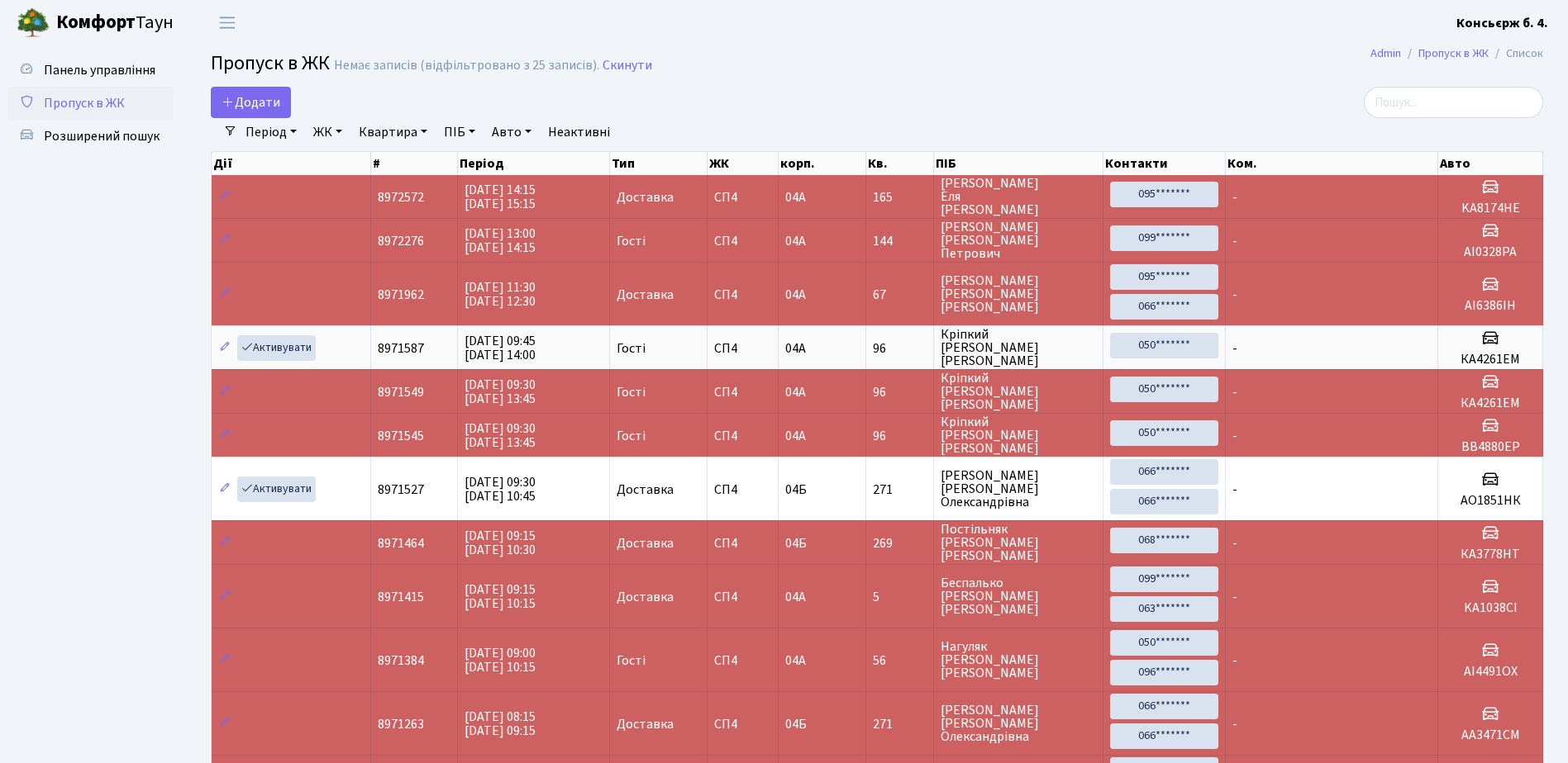
click at [114, 111] on span "Пропуск в ЖК" at bounding box center [85, 103] width 81 height 18
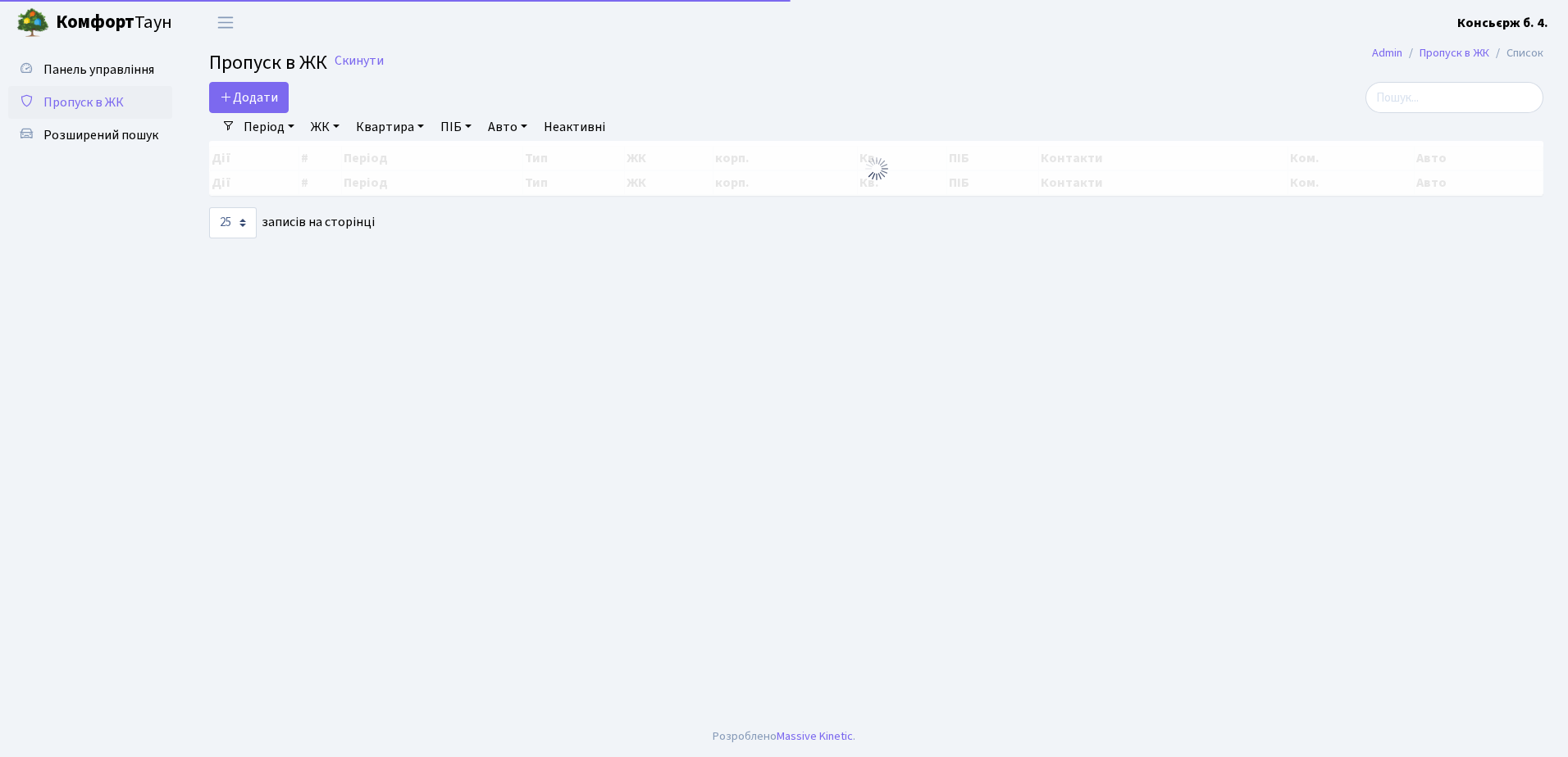
select select "25"
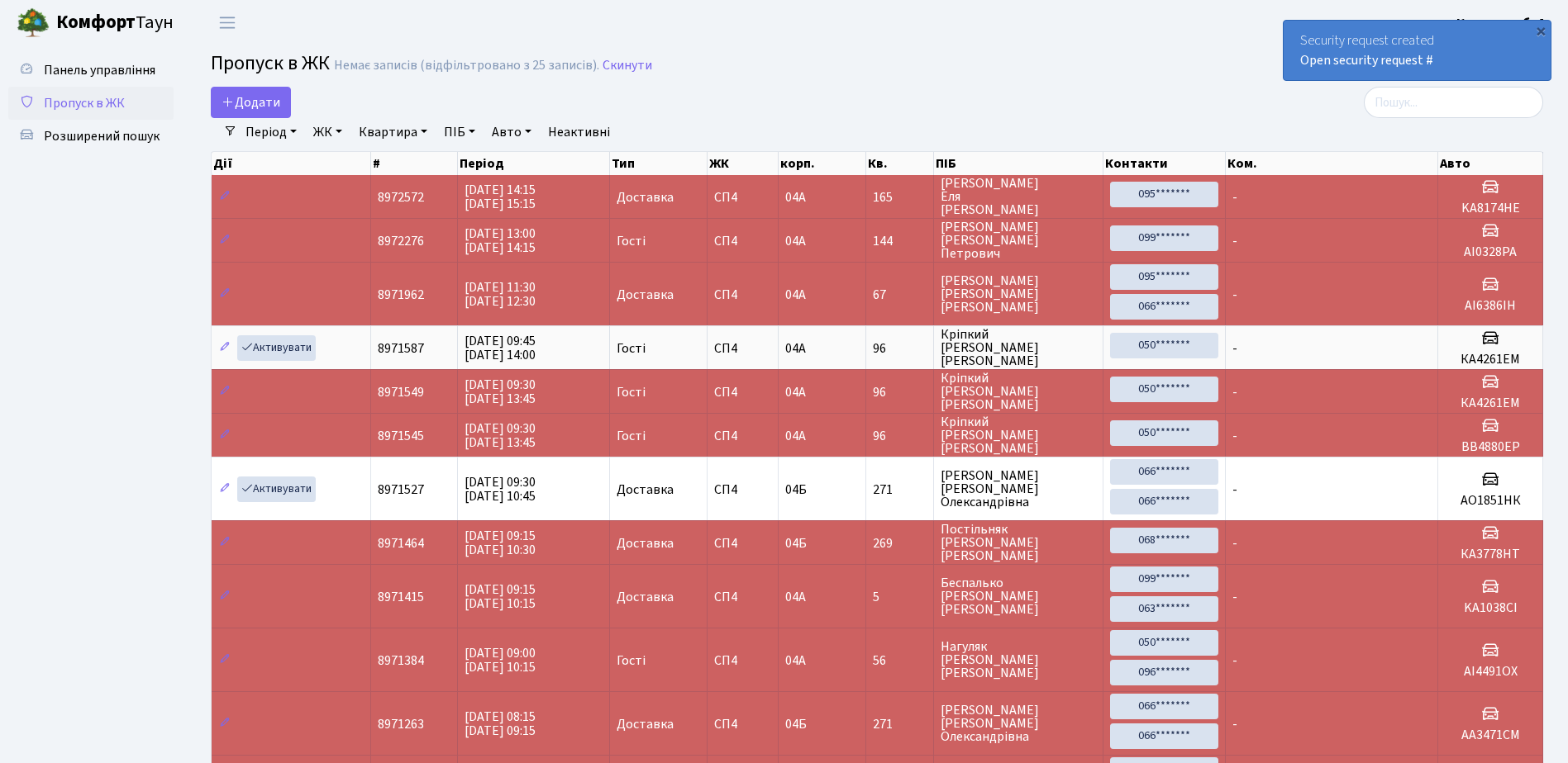
click at [123, 99] on span "Пропуск в ЖК" at bounding box center [85, 103] width 81 height 18
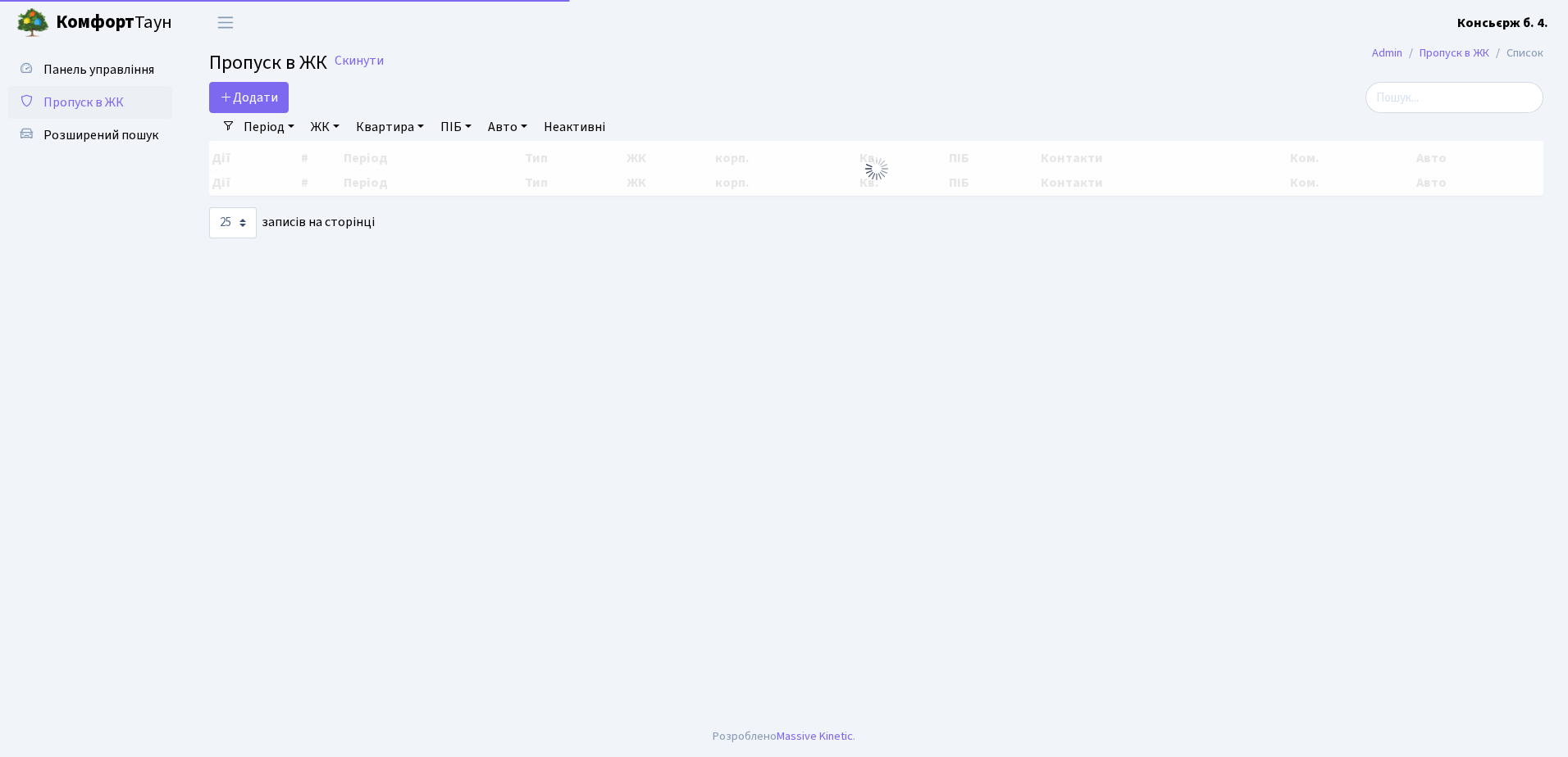
select select "25"
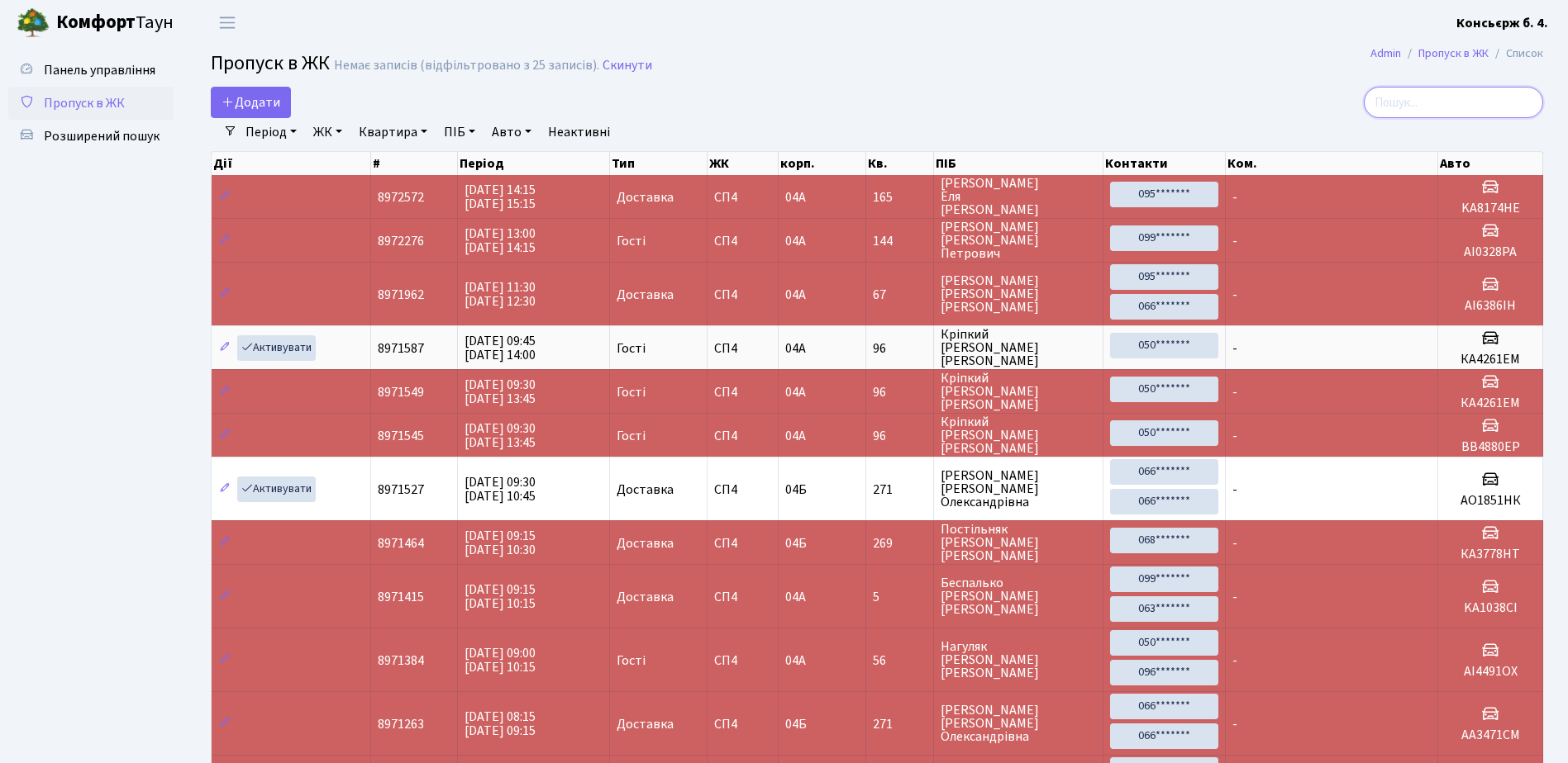
click at [1447, 96] on input "search" at bounding box center [1453, 102] width 180 height 32
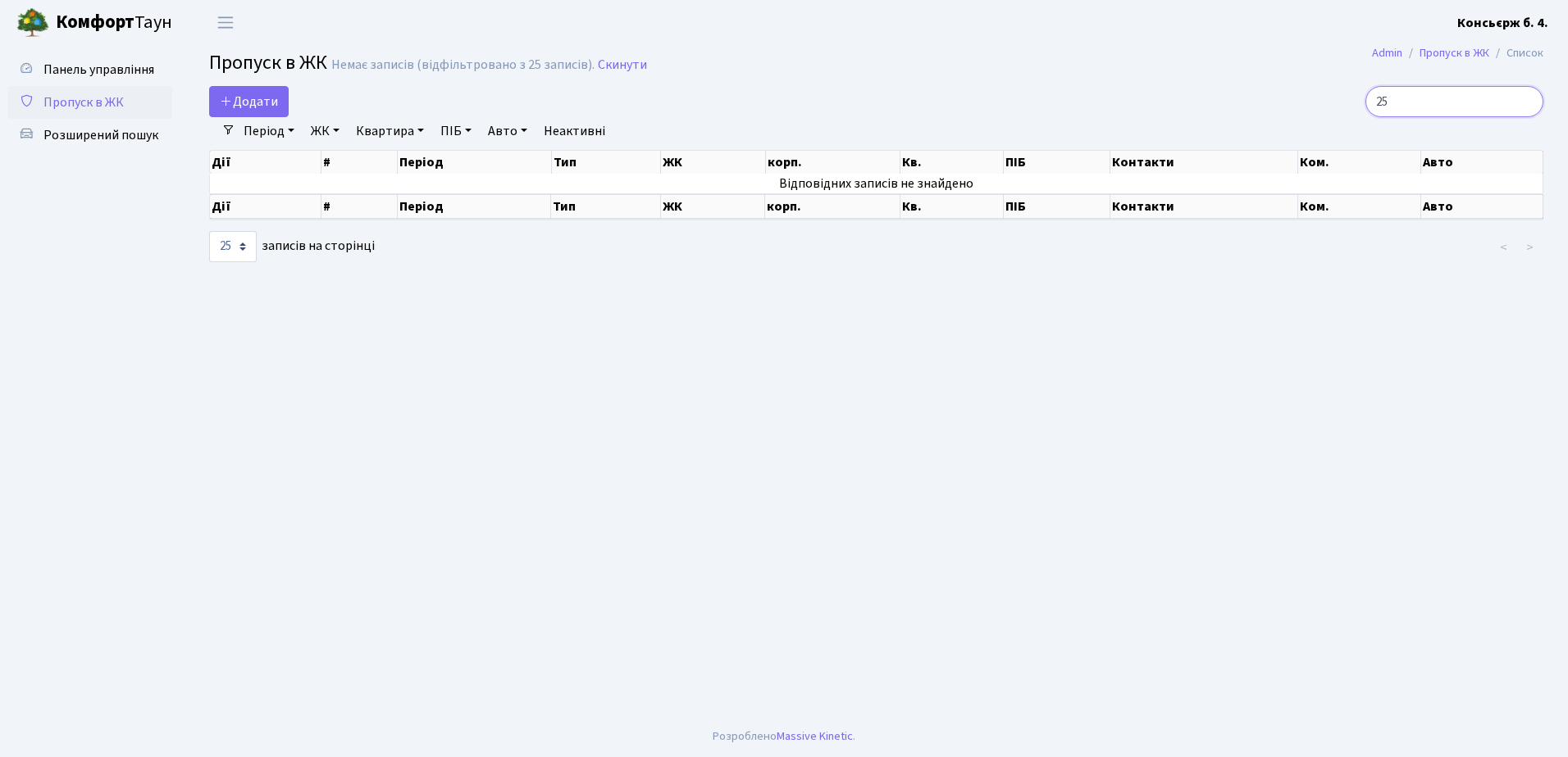
type input "25"
click at [128, 164] on ul "Панель управління Пропуск в ЖК Розширений пошук" at bounding box center [89, 381] width 164 height 655
click at [132, 145] on link "Розширений пошук" at bounding box center [89, 135] width 164 height 33
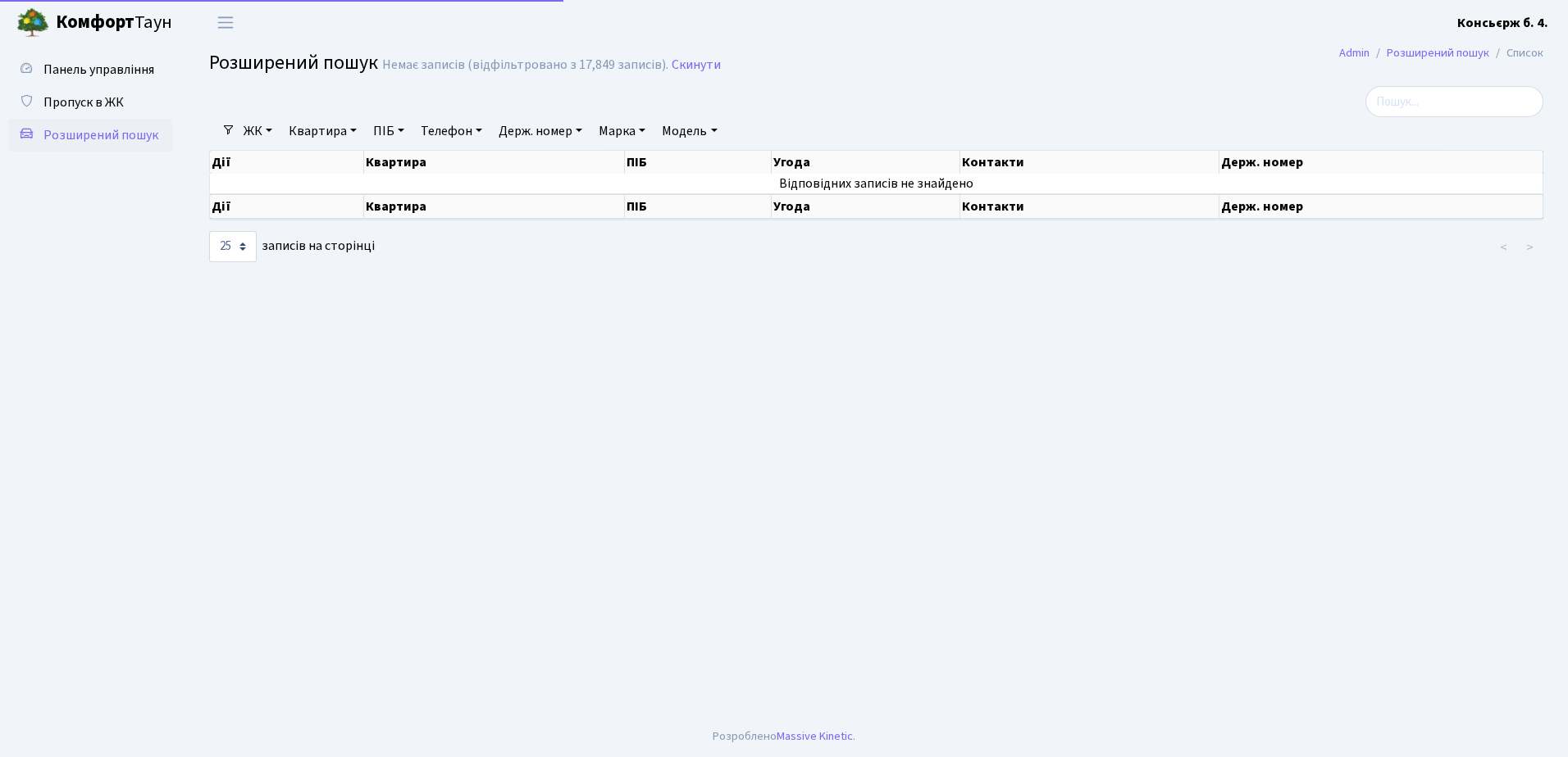
select select "25"
click at [1431, 102] on input "search" at bounding box center [1453, 101] width 178 height 31
type input "2"
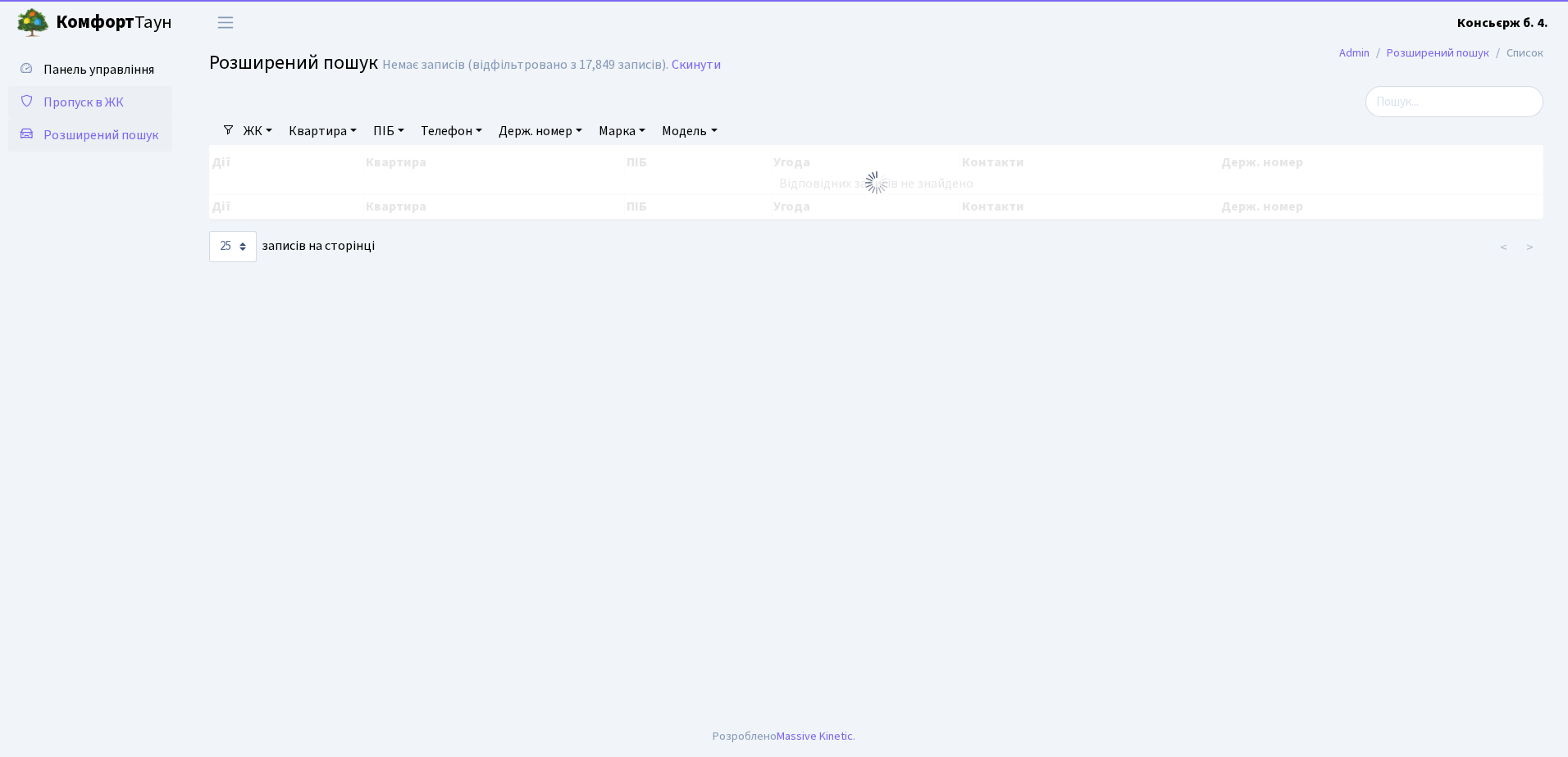
click at [89, 91] on link "Пропуск в ЖК" at bounding box center [89, 102] width 164 height 33
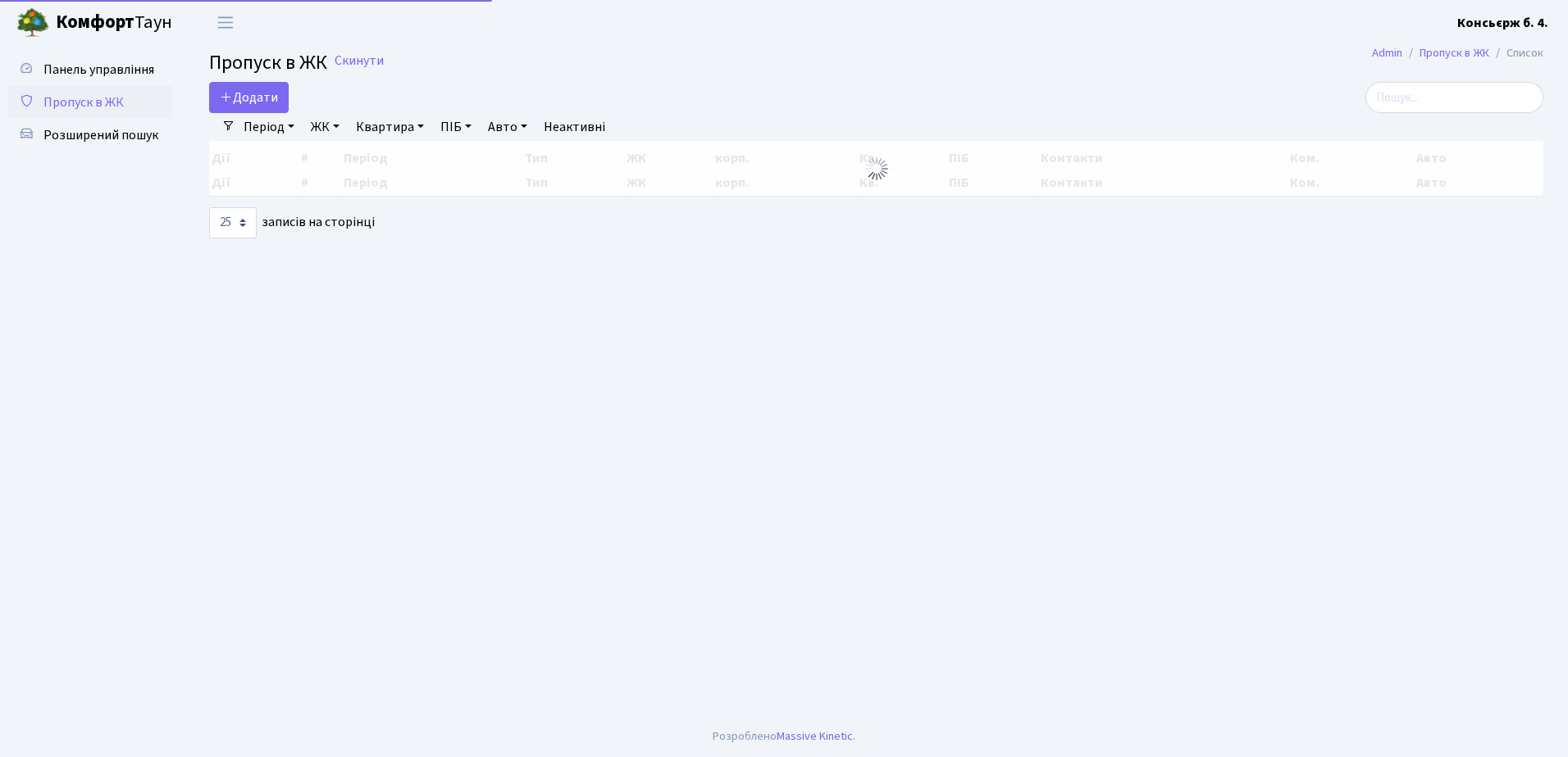
select select "25"
